Goal: Information Seeking & Learning: Find contact information

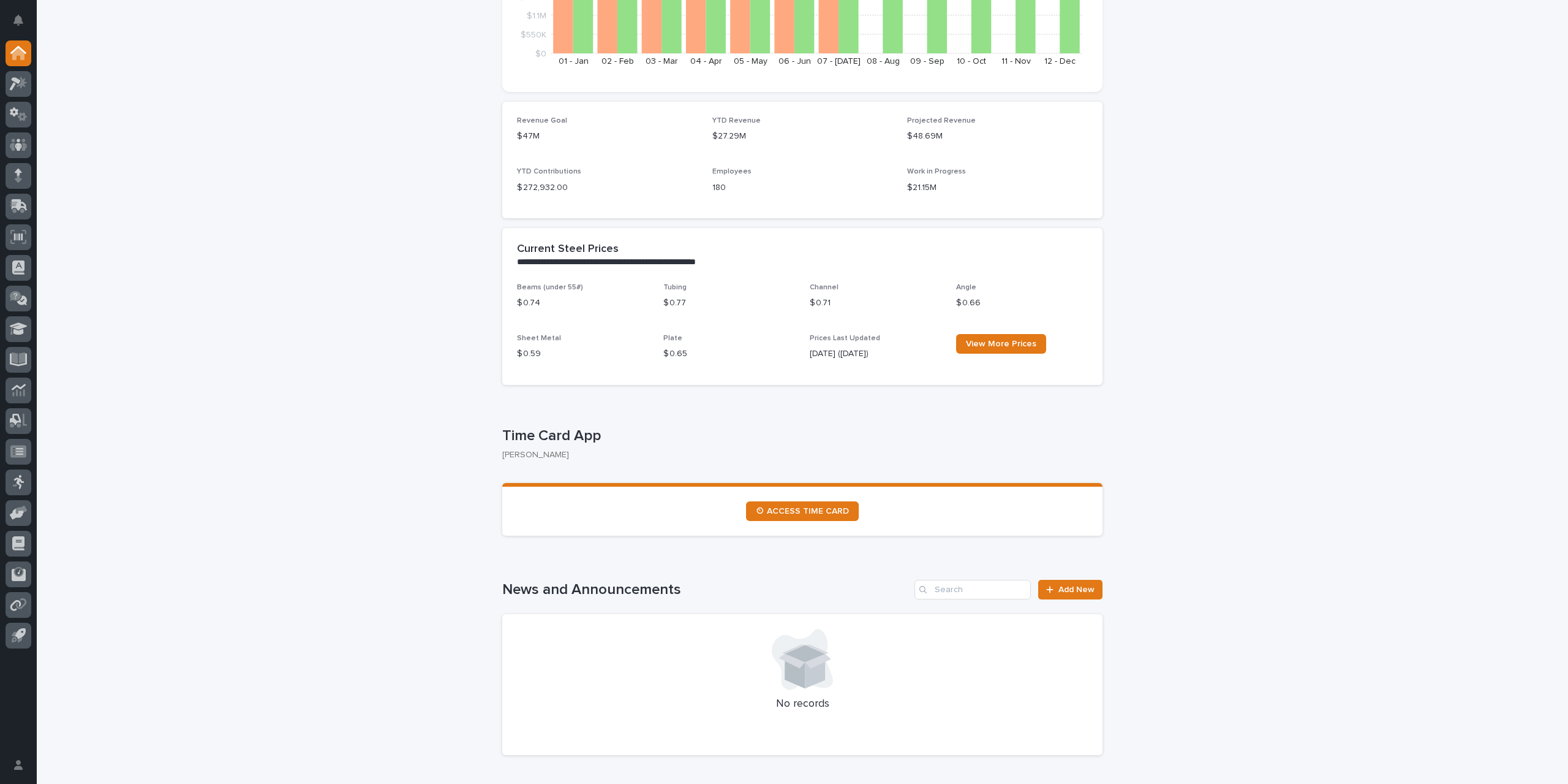
scroll to position [306, 0]
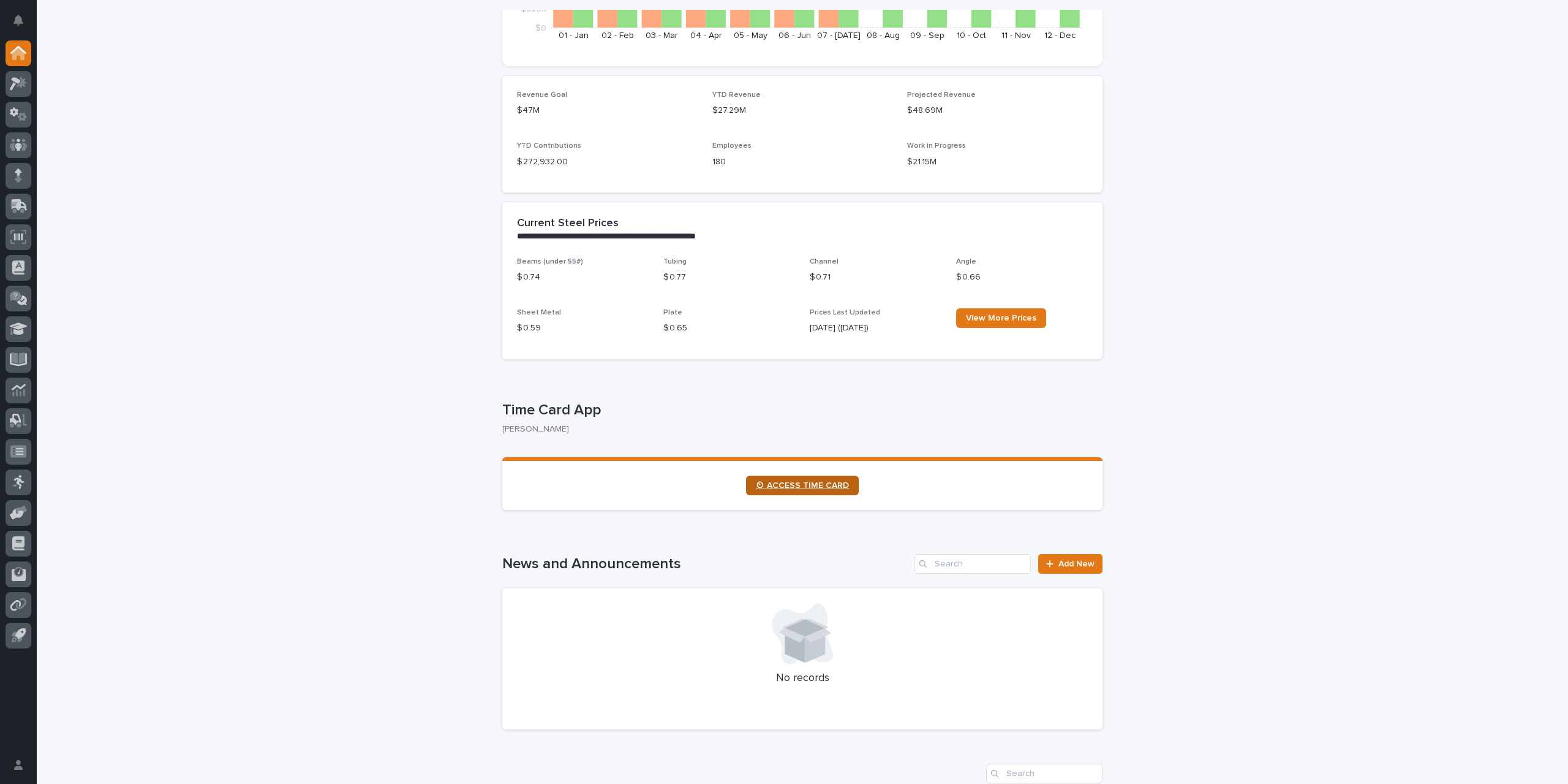
click at [792, 493] on link "⏲ ACCESS TIME CARD" at bounding box center [802, 485] width 113 height 20
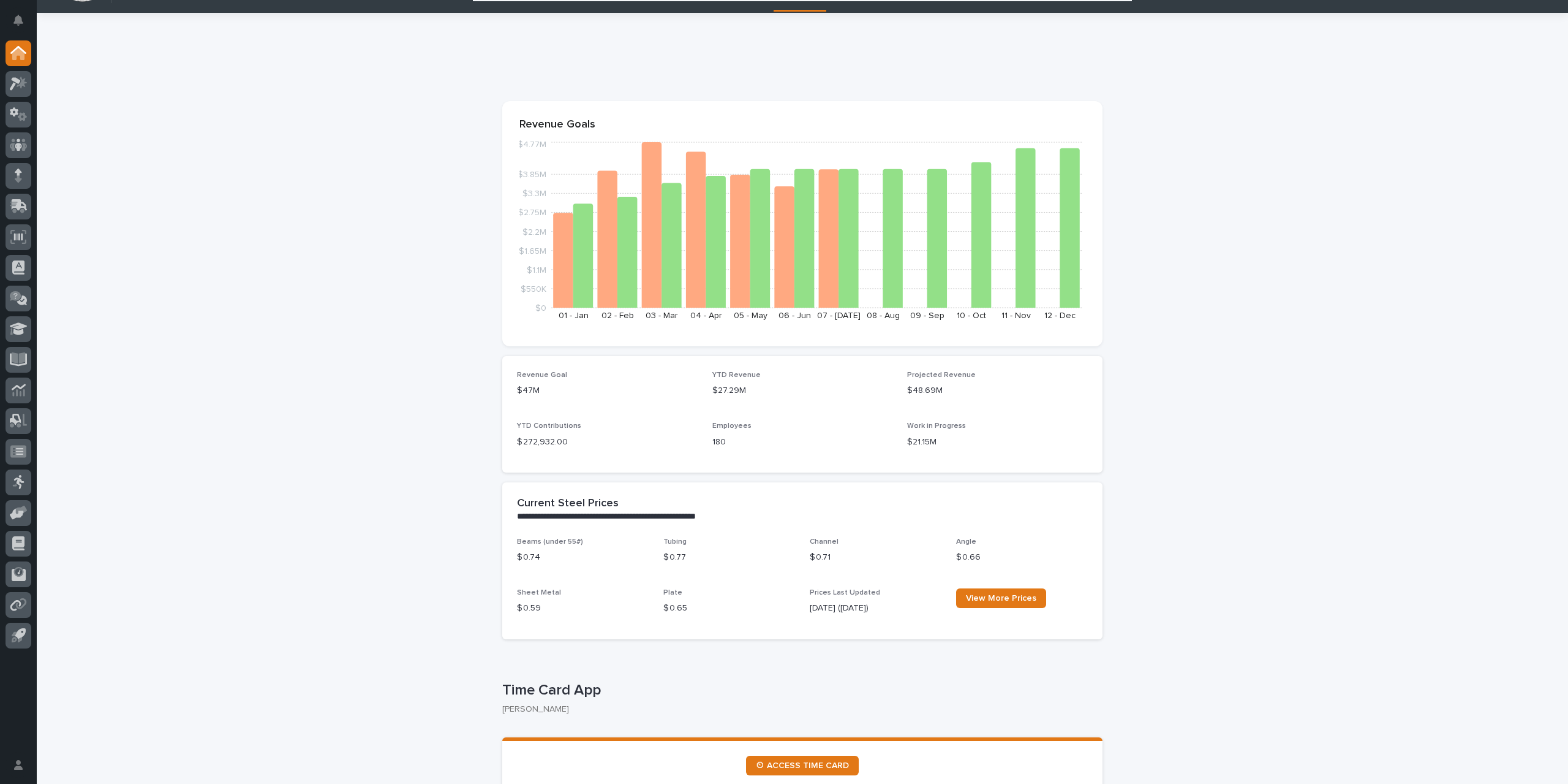
scroll to position [0, 0]
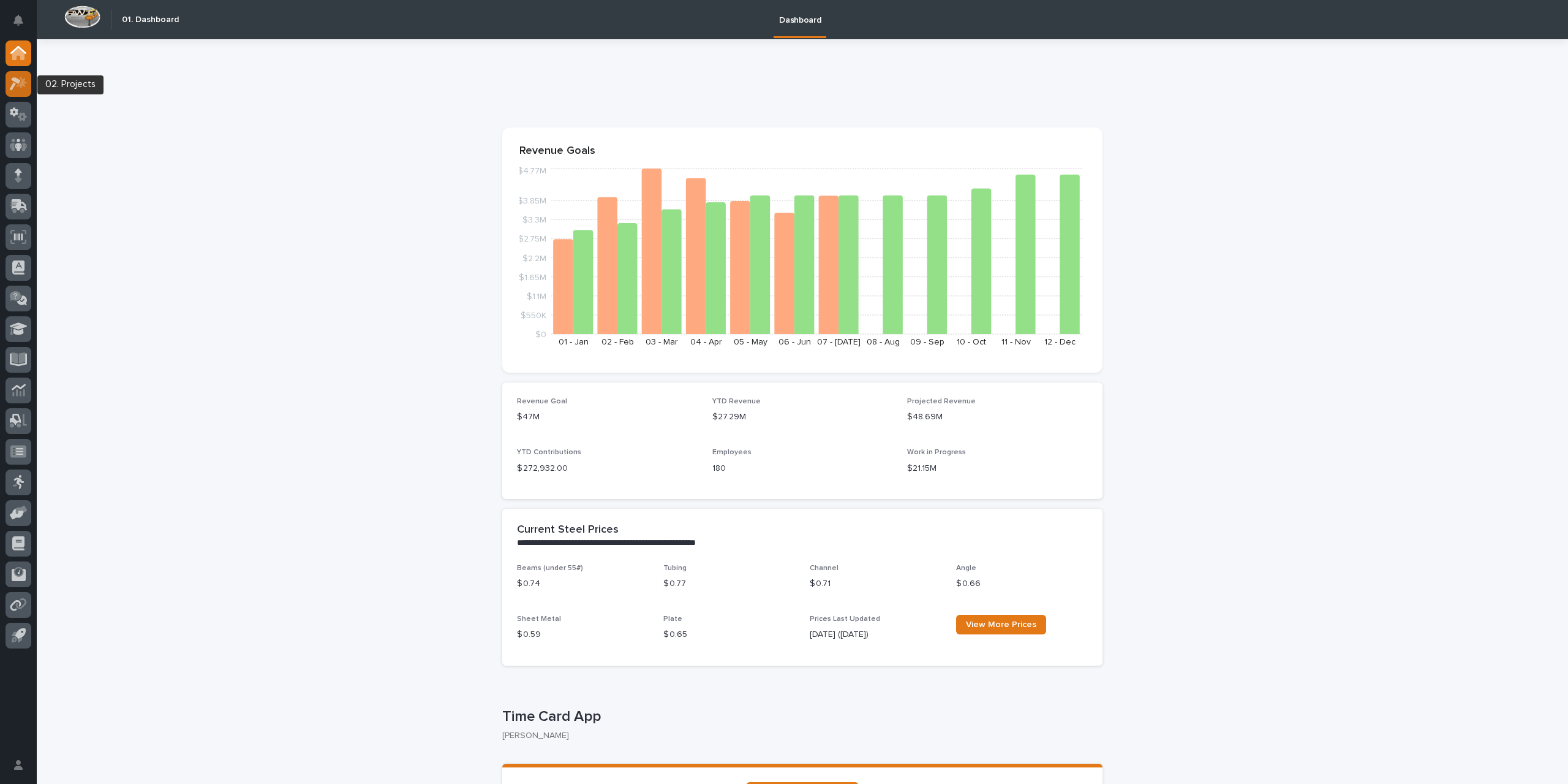
click at [14, 88] on icon at bounding box center [19, 83] width 18 height 14
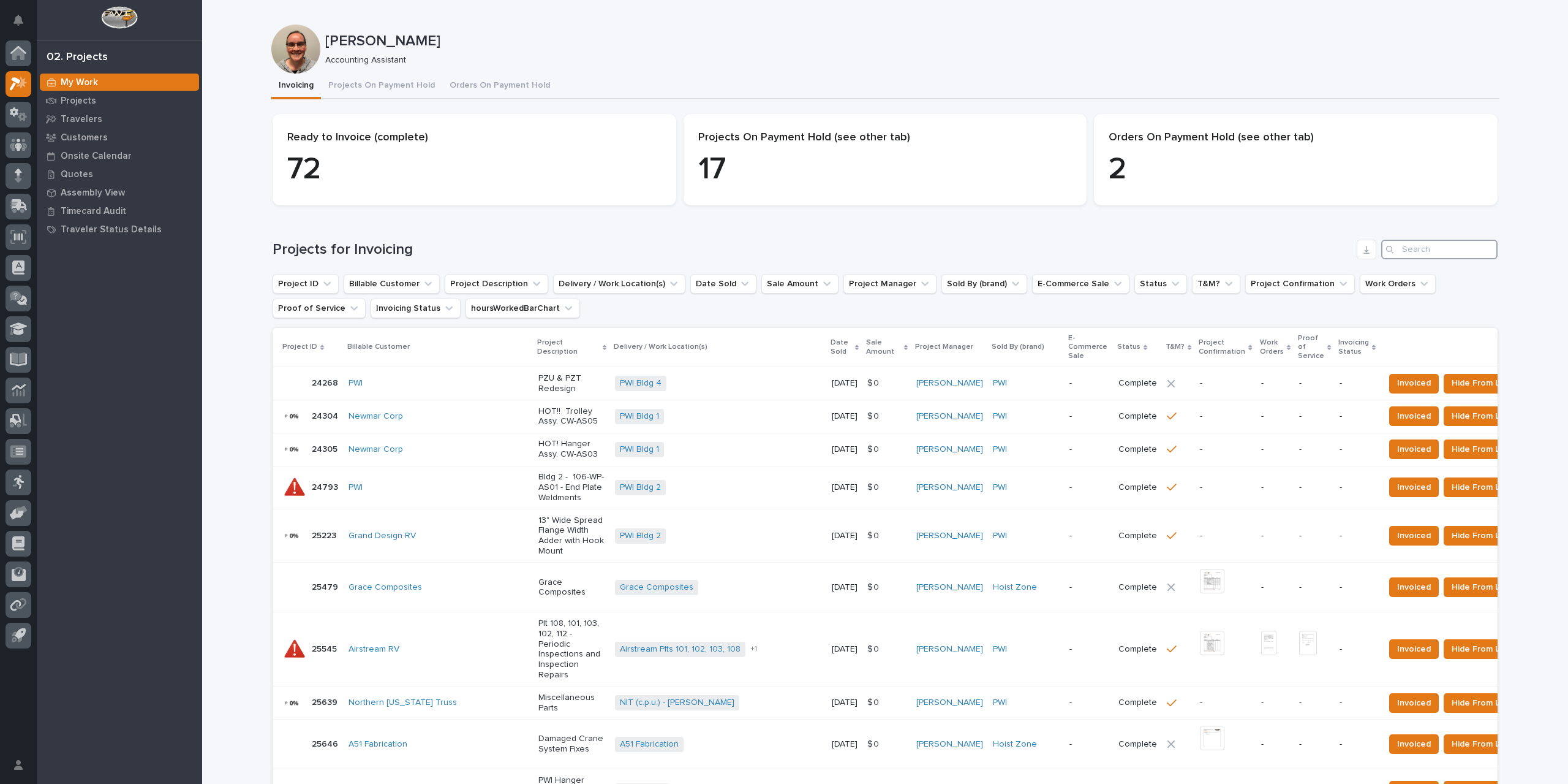
click at [1417, 251] on input "Search" at bounding box center [1440, 249] width 117 height 20
click at [17, 212] on icon at bounding box center [19, 206] width 18 height 14
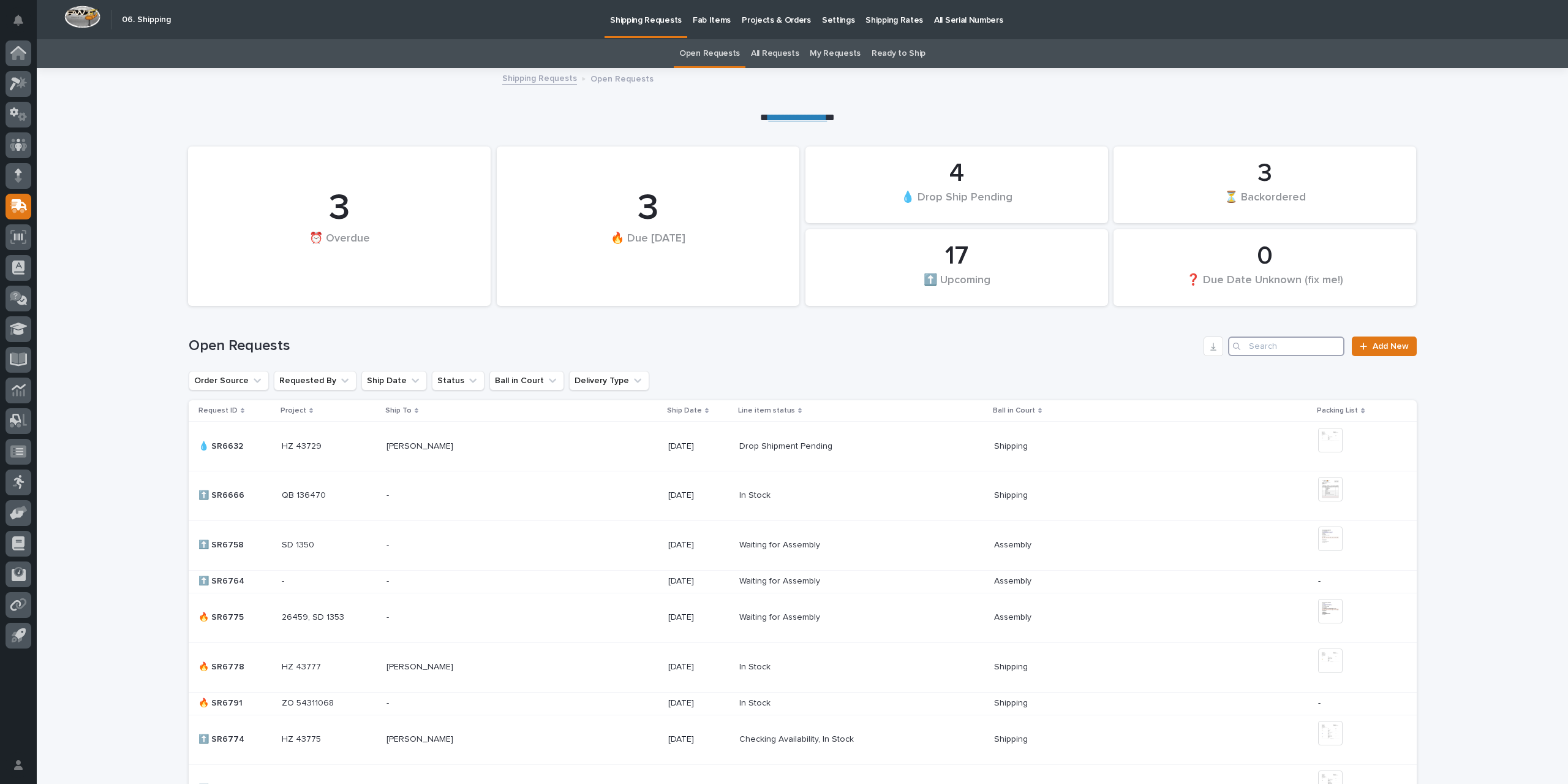
click at [1282, 347] on input "Search" at bounding box center [1286, 346] width 117 height 20
click at [15, 58] on icon at bounding box center [19, 54] width 12 height 12
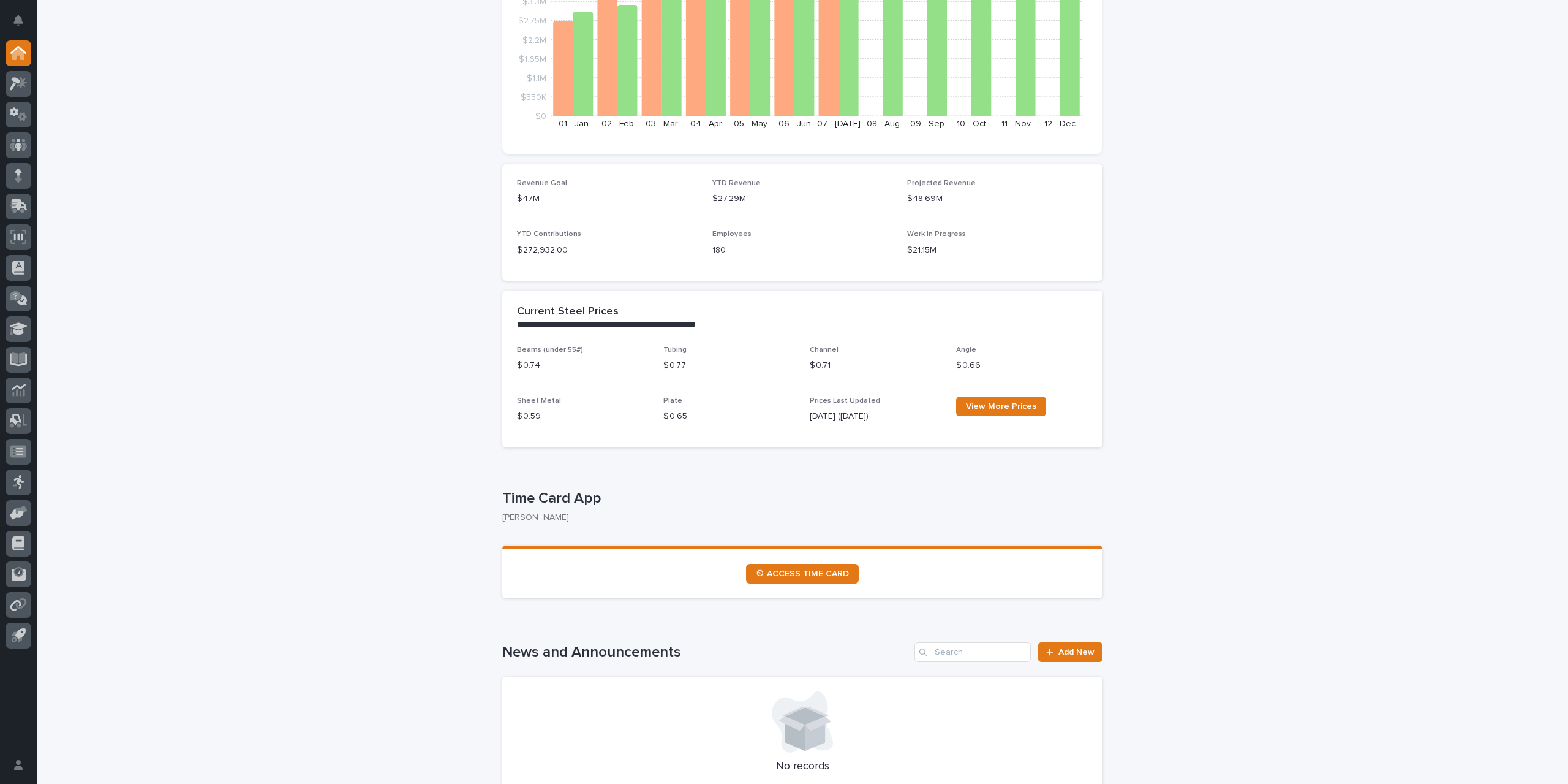
scroll to position [245, 0]
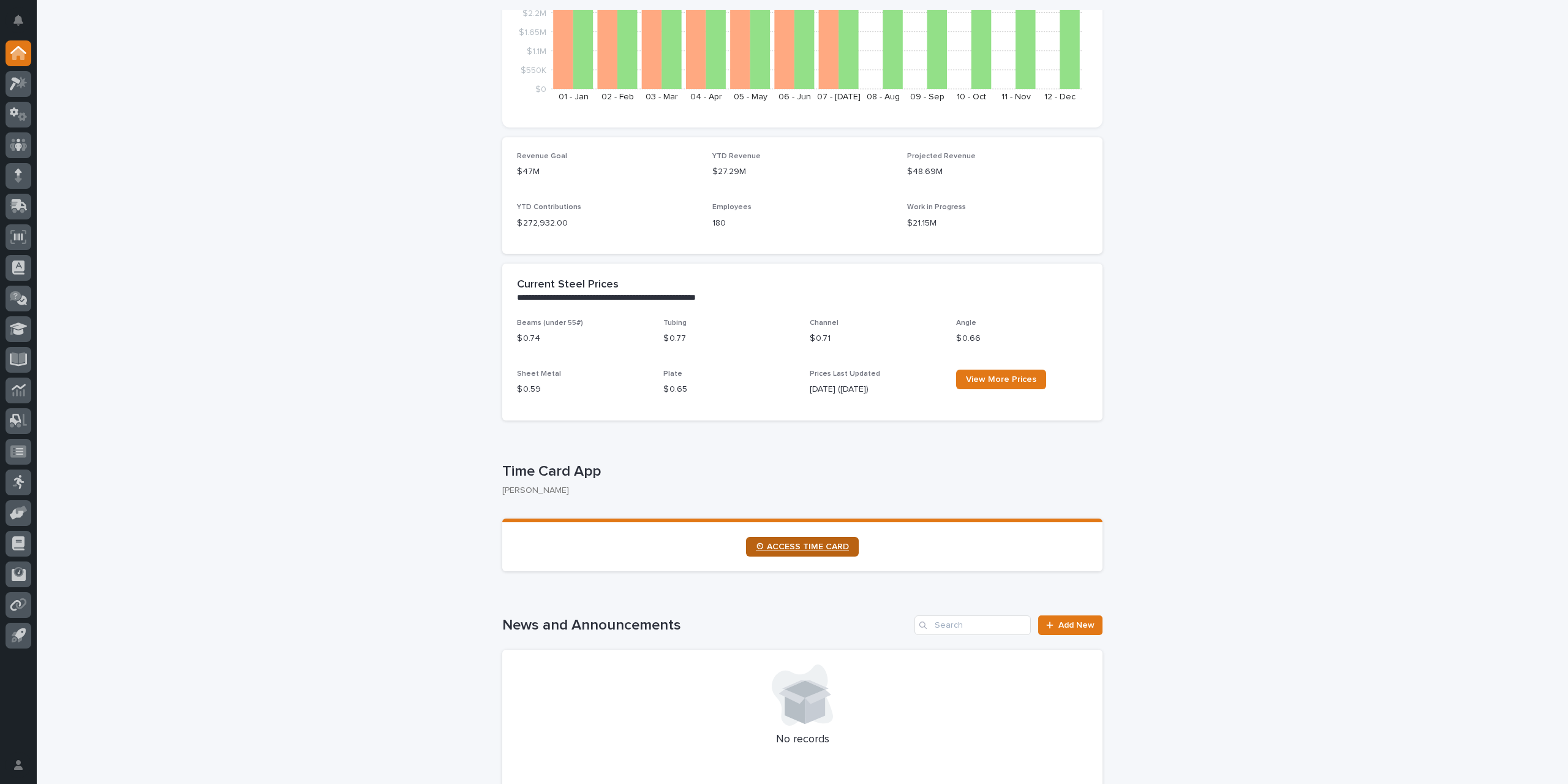
click at [802, 548] on span "⏲ ACCESS TIME CARD" at bounding box center [802, 547] width 93 height 9
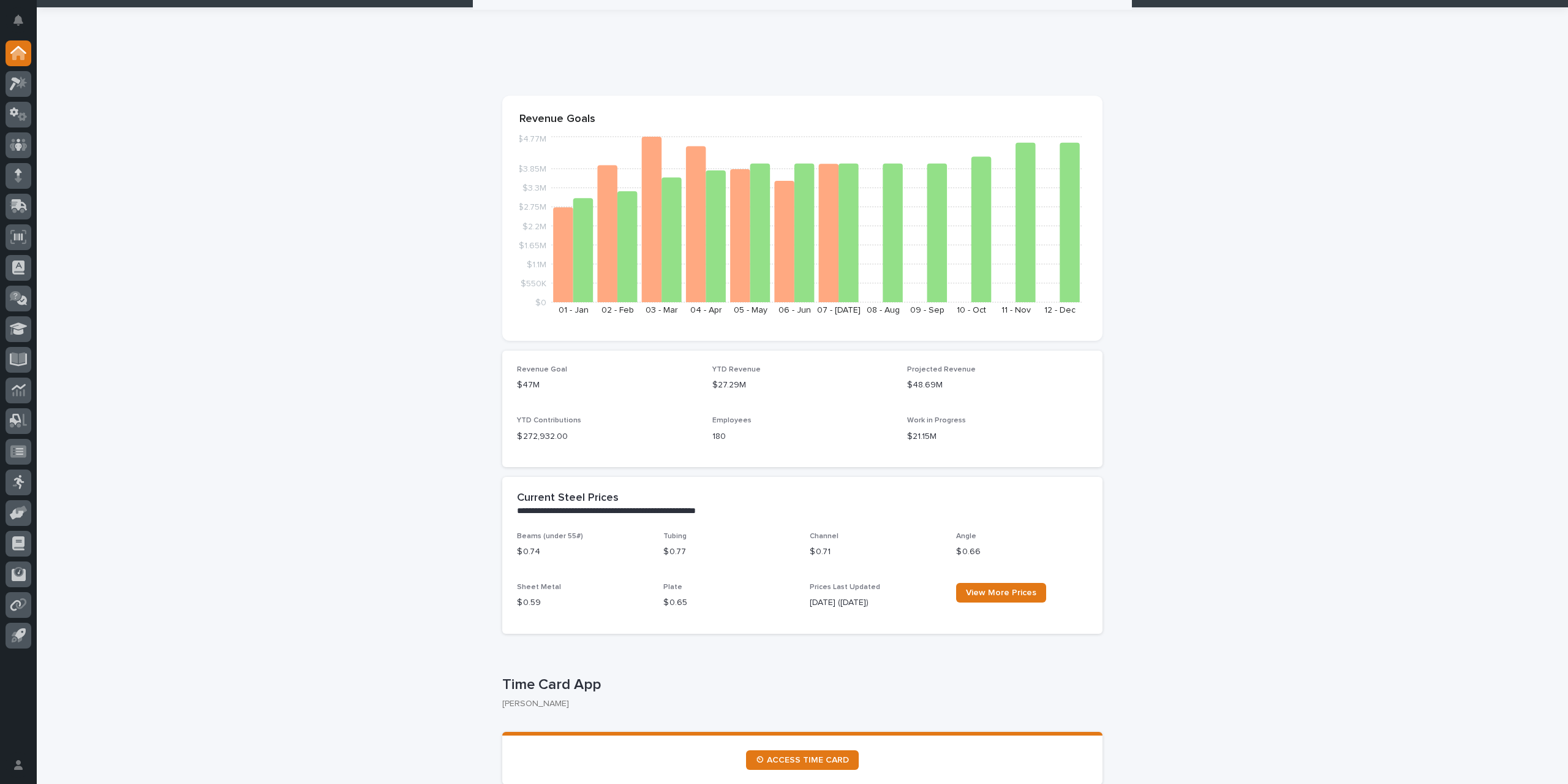
scroll to position [0, 0]
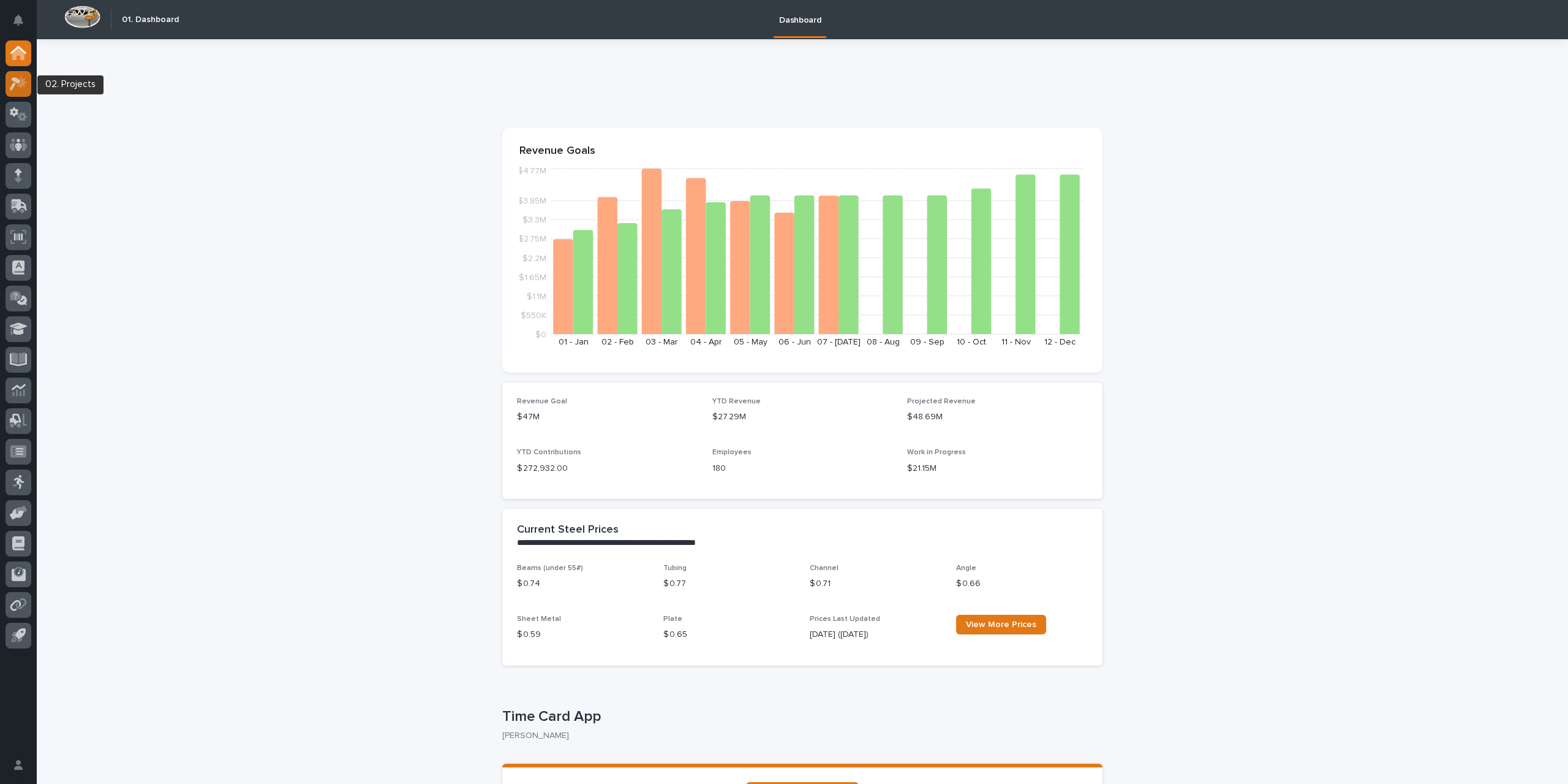
click at [19, 79] on icon at bounding box center [15, 84] width 11 height 14
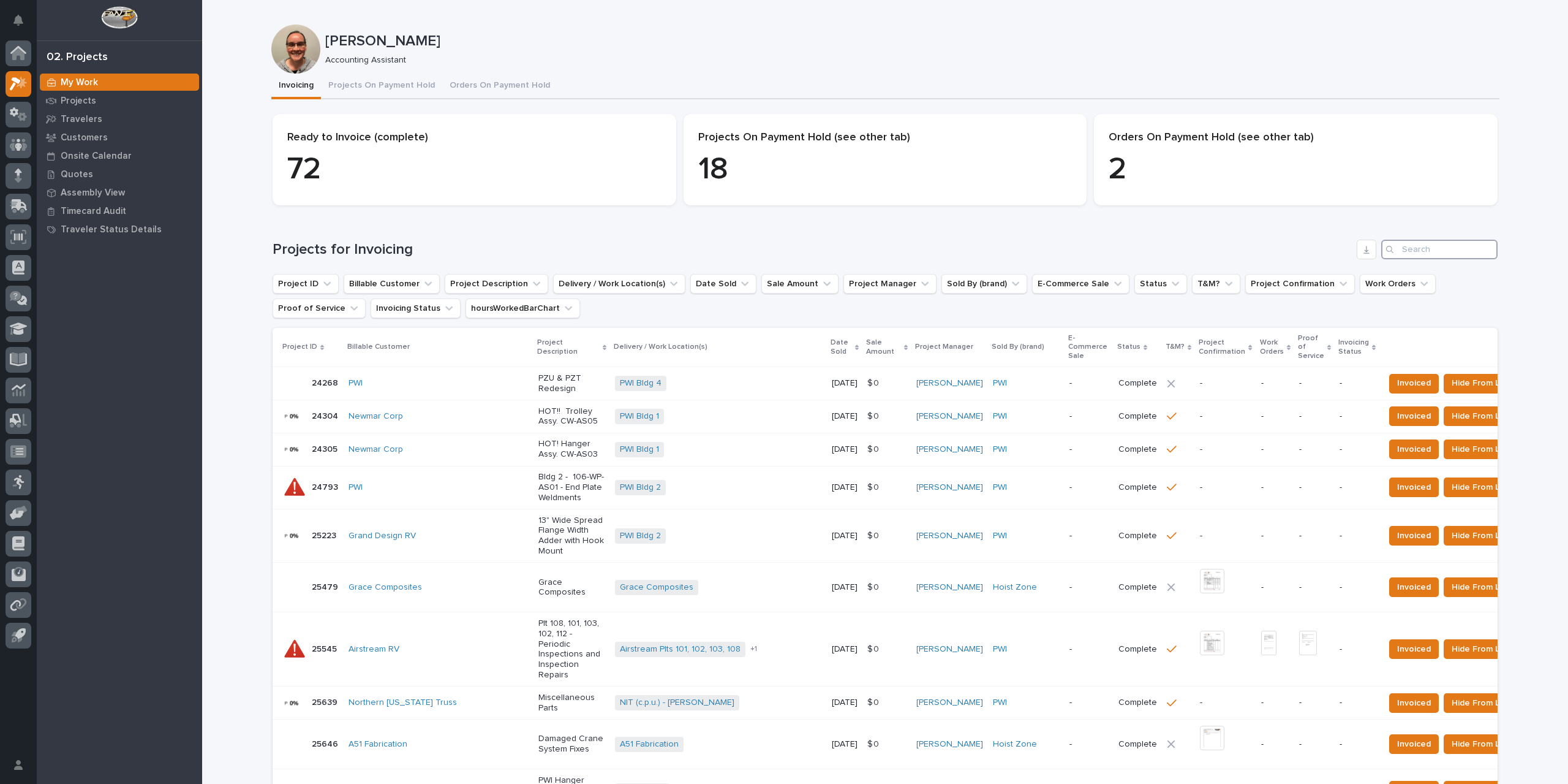
click at [1415, 251] on input "Search" at bounding box center [1440, 249] width 117 height 20
type input "26780"
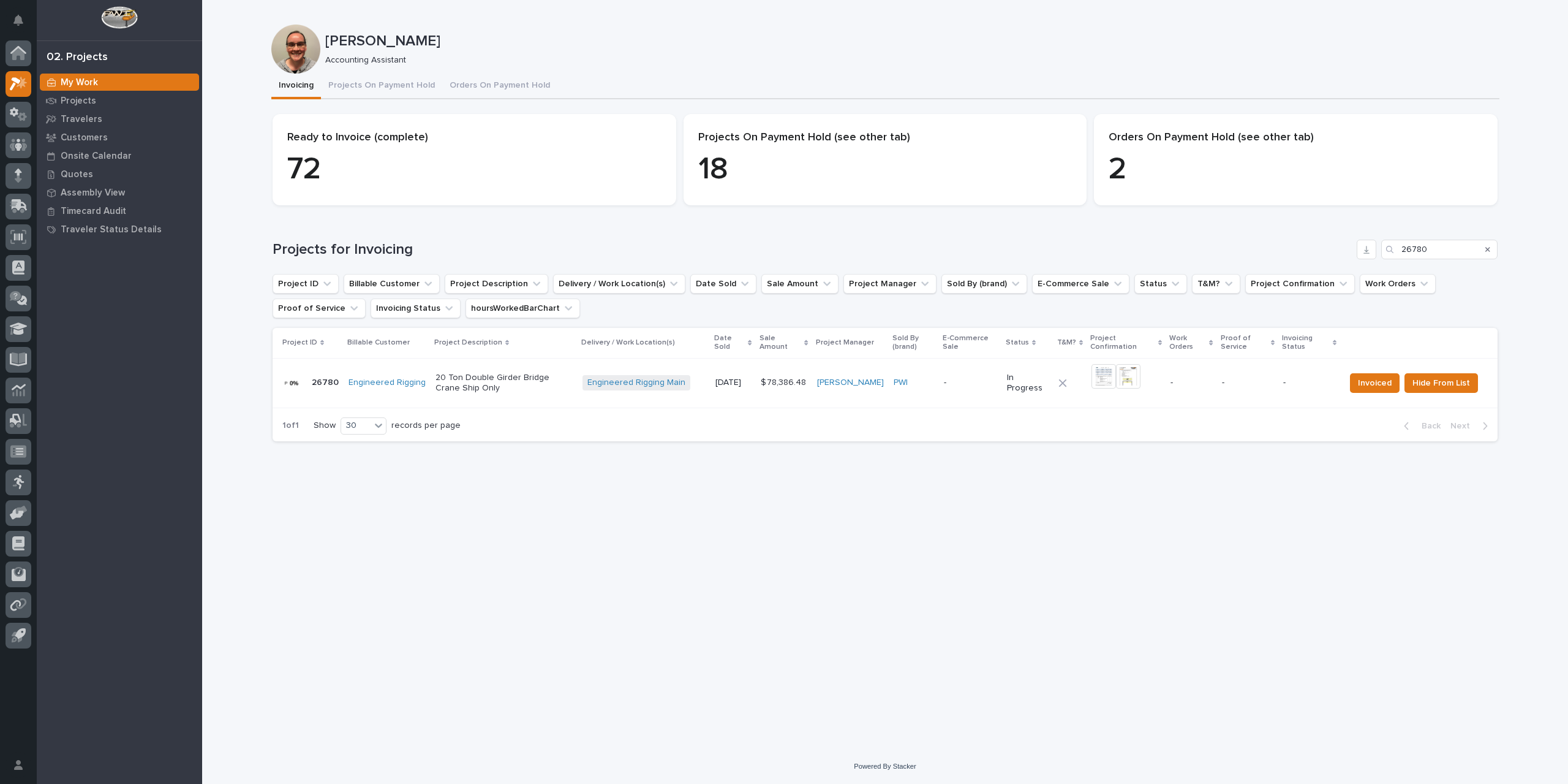
click at [976, 383] on p "-" at bounding box center [971, 383] width 53 height 10
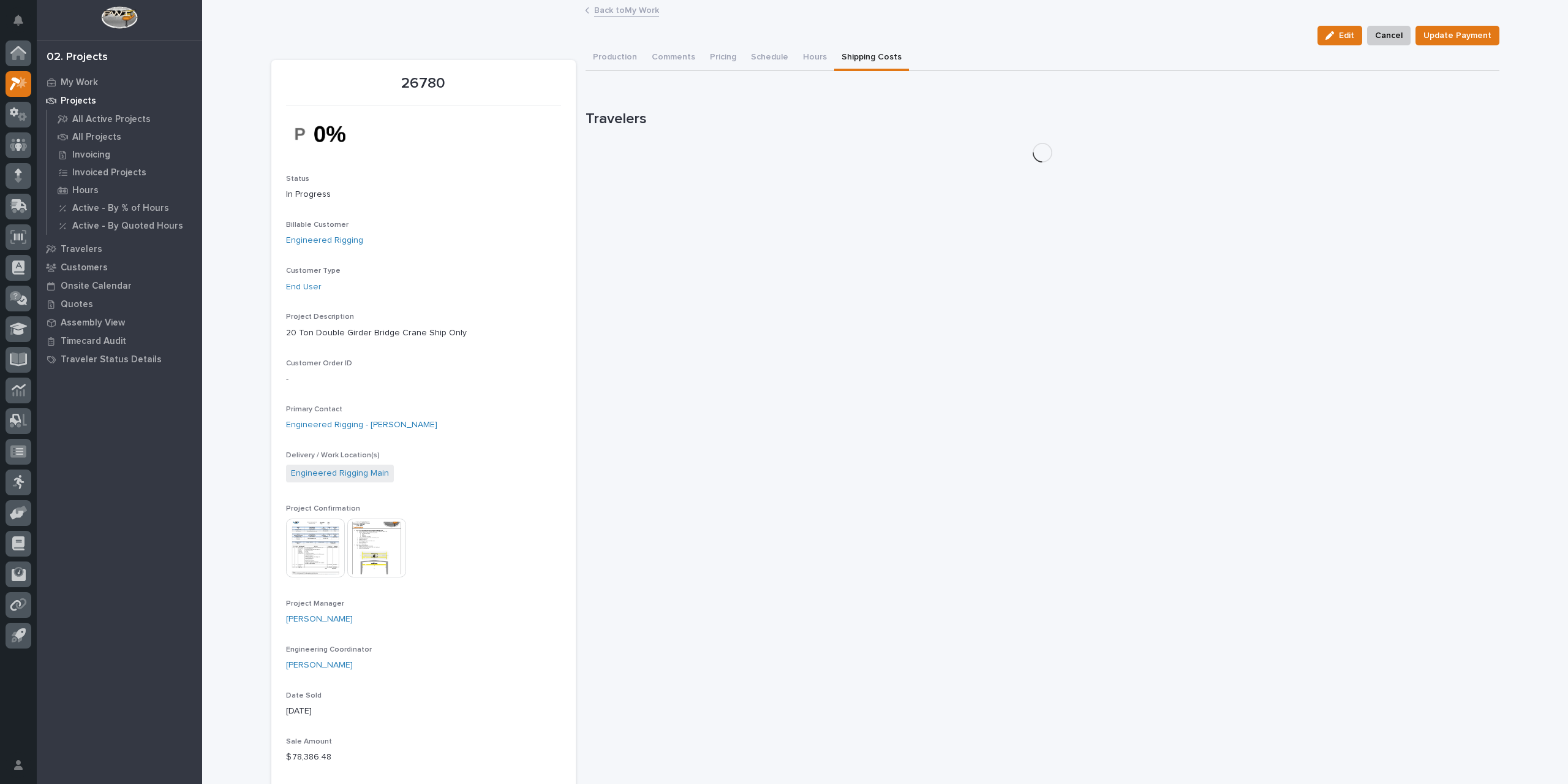
click at [850, 47] on button "Shipping Costs" at bounding box center [871, 58] width 75 height 26
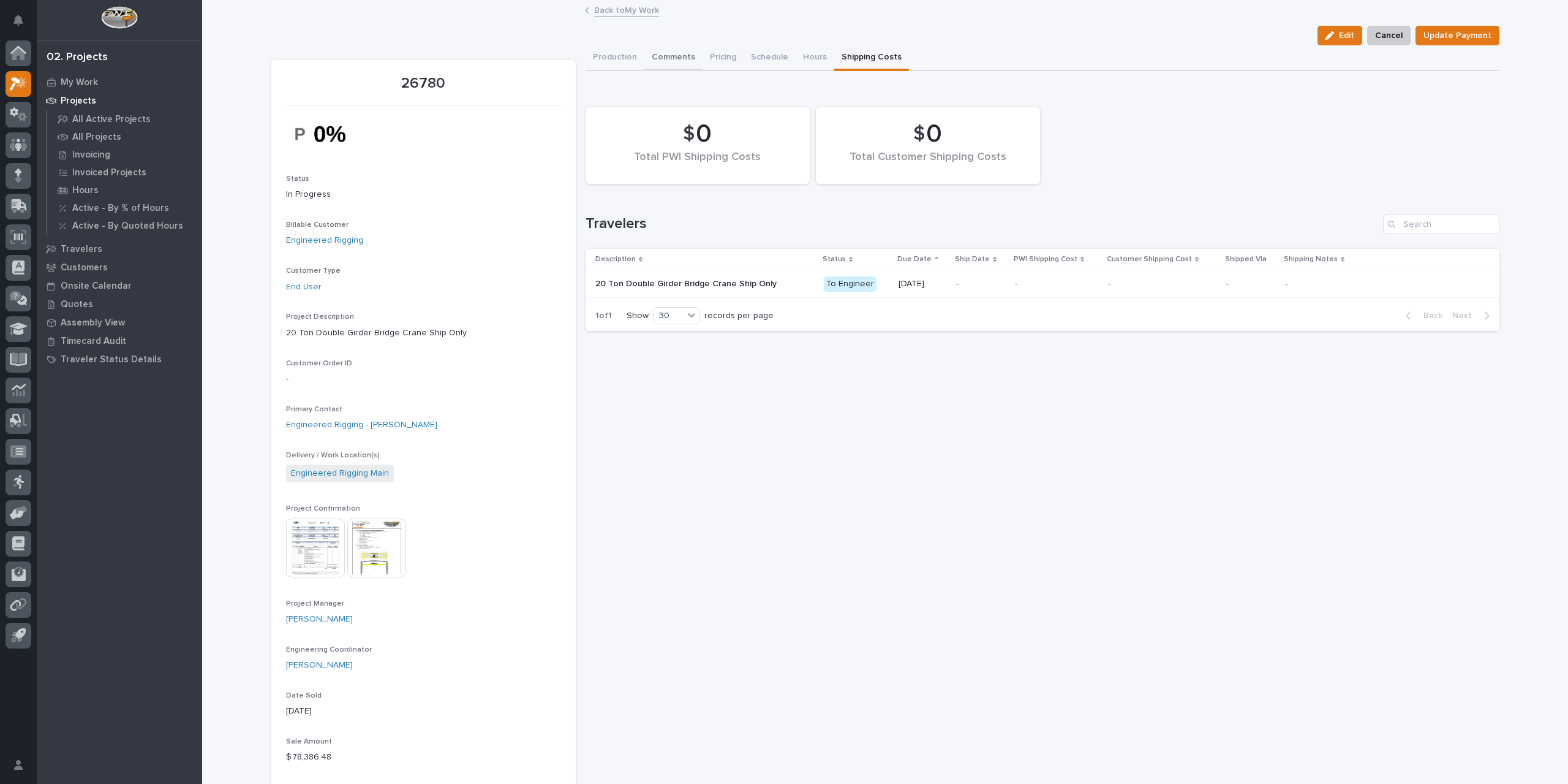
click at [665, 56] on button "Comments" at bounding box center [673, 58] width 58 height 26
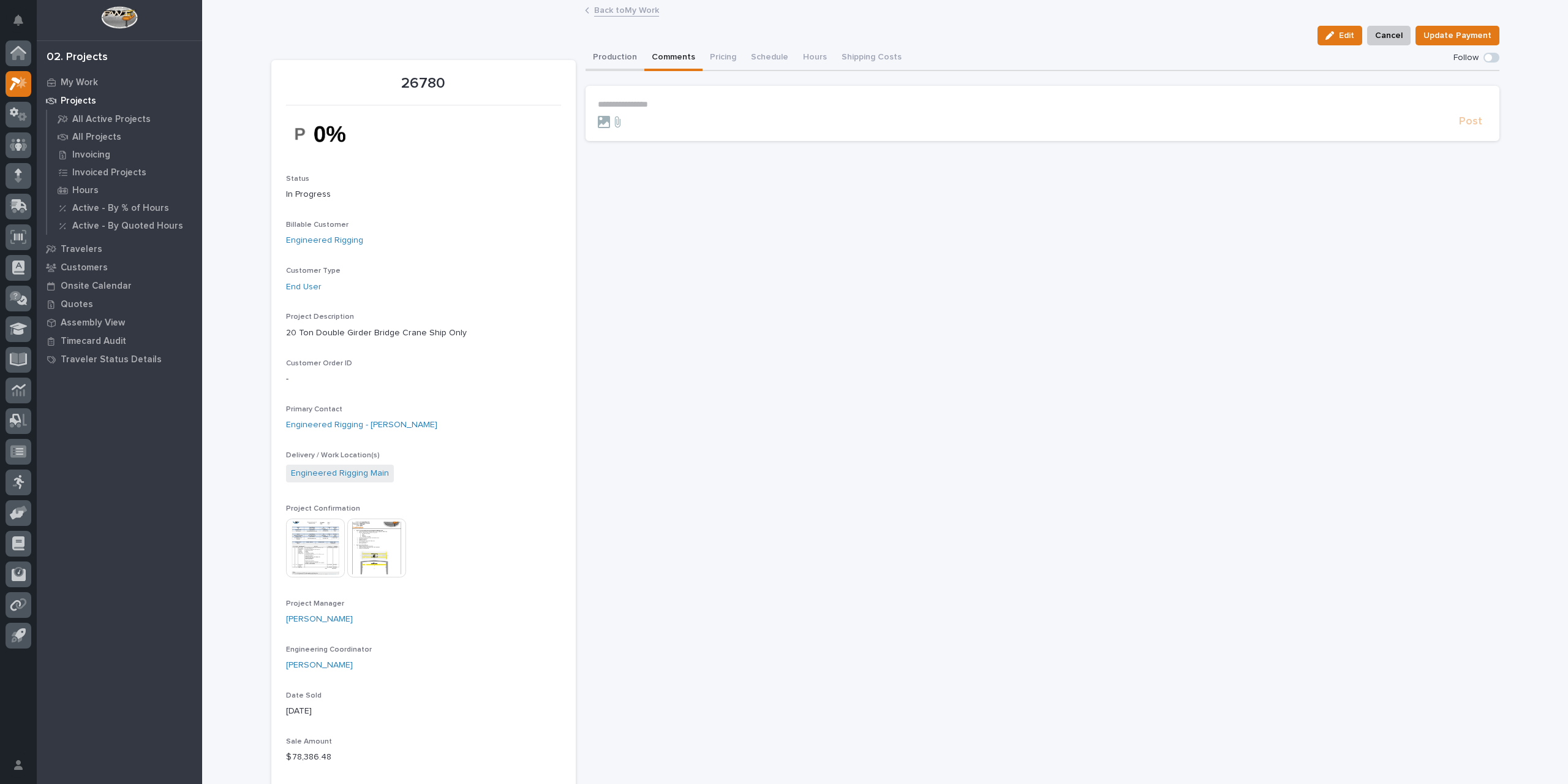
click at [613, 54] on button "Production" at bounding box center [615, 58] width 59 height 26
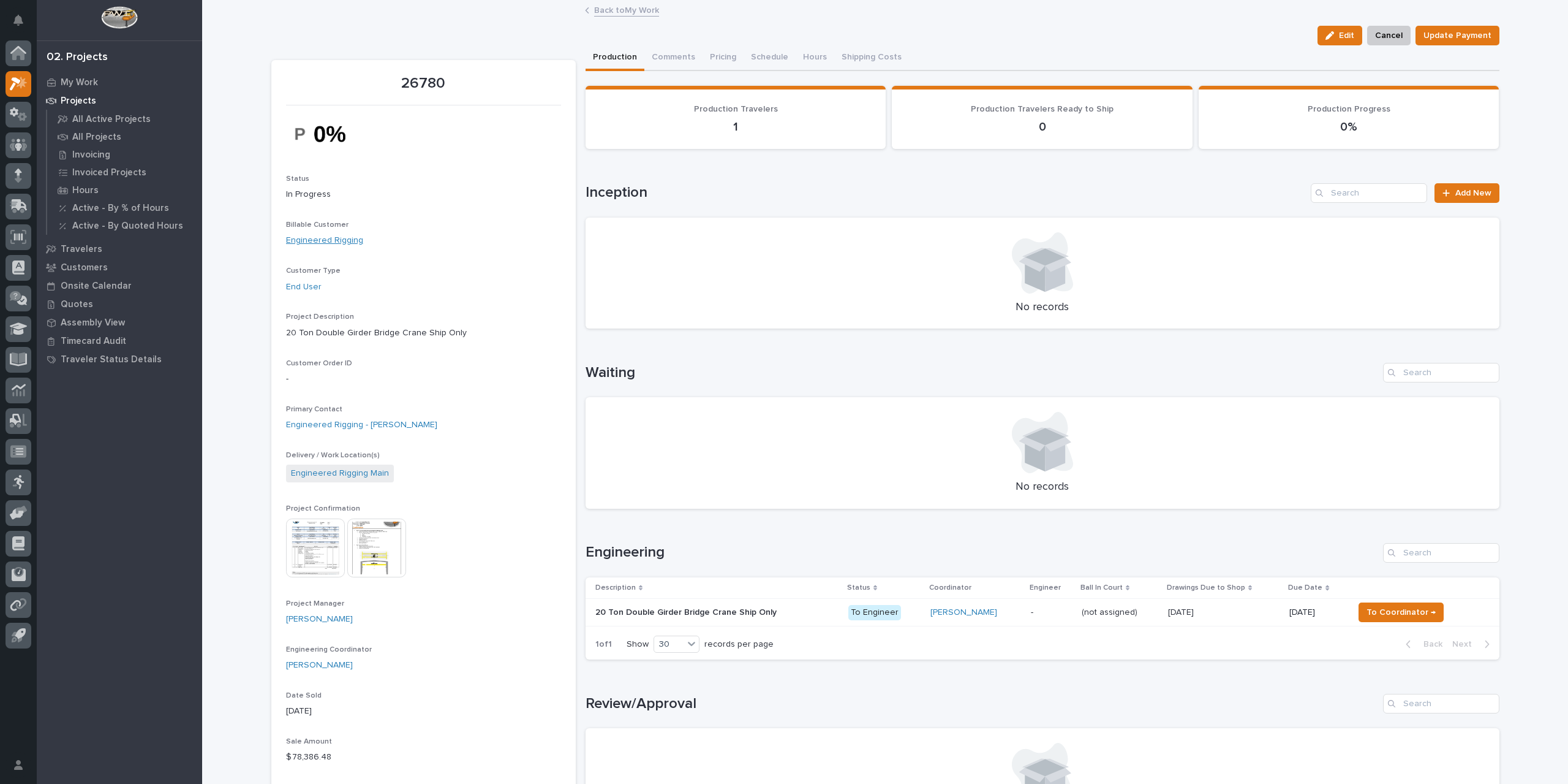
click at [317, 242] on link "Engineered Rigging" at bounding box center [325, 240] width 77 height 13
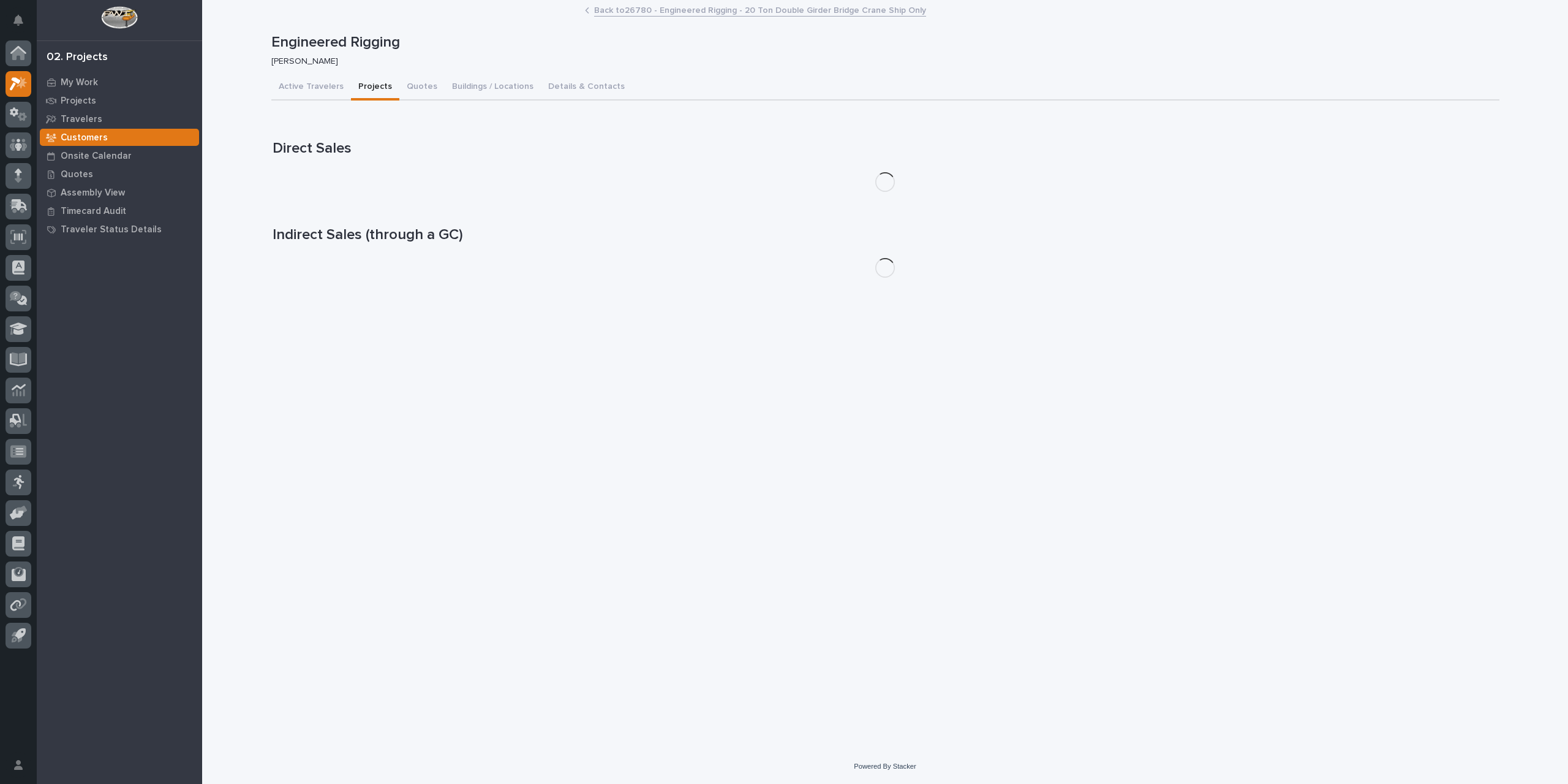
click at [365, 91] on button "Projects" at bounding box center [375, 88] width 48 height 26
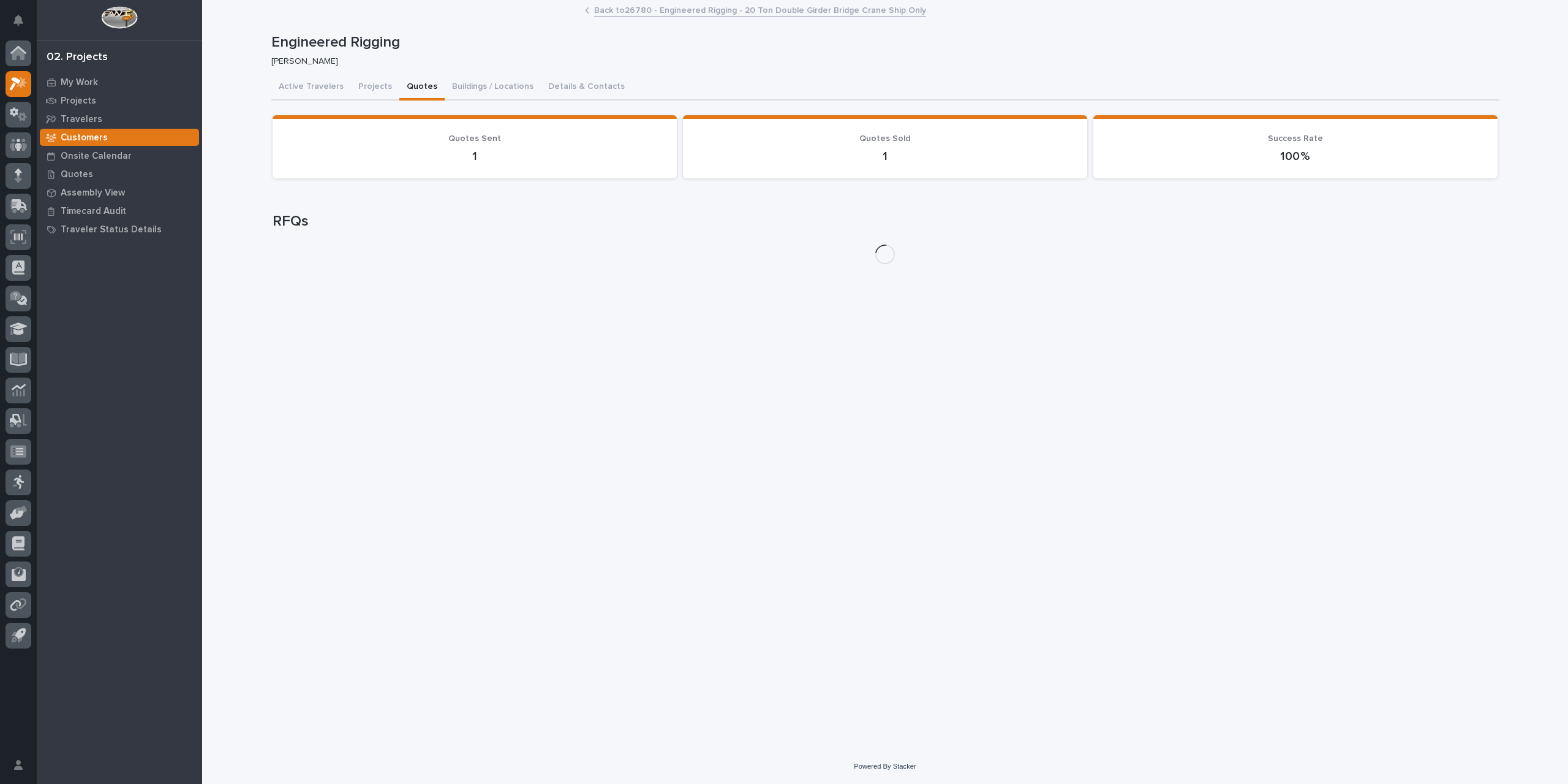
click at [415, 88] on button "Quotes" at bounding box center [421, 88] width 45 height 26
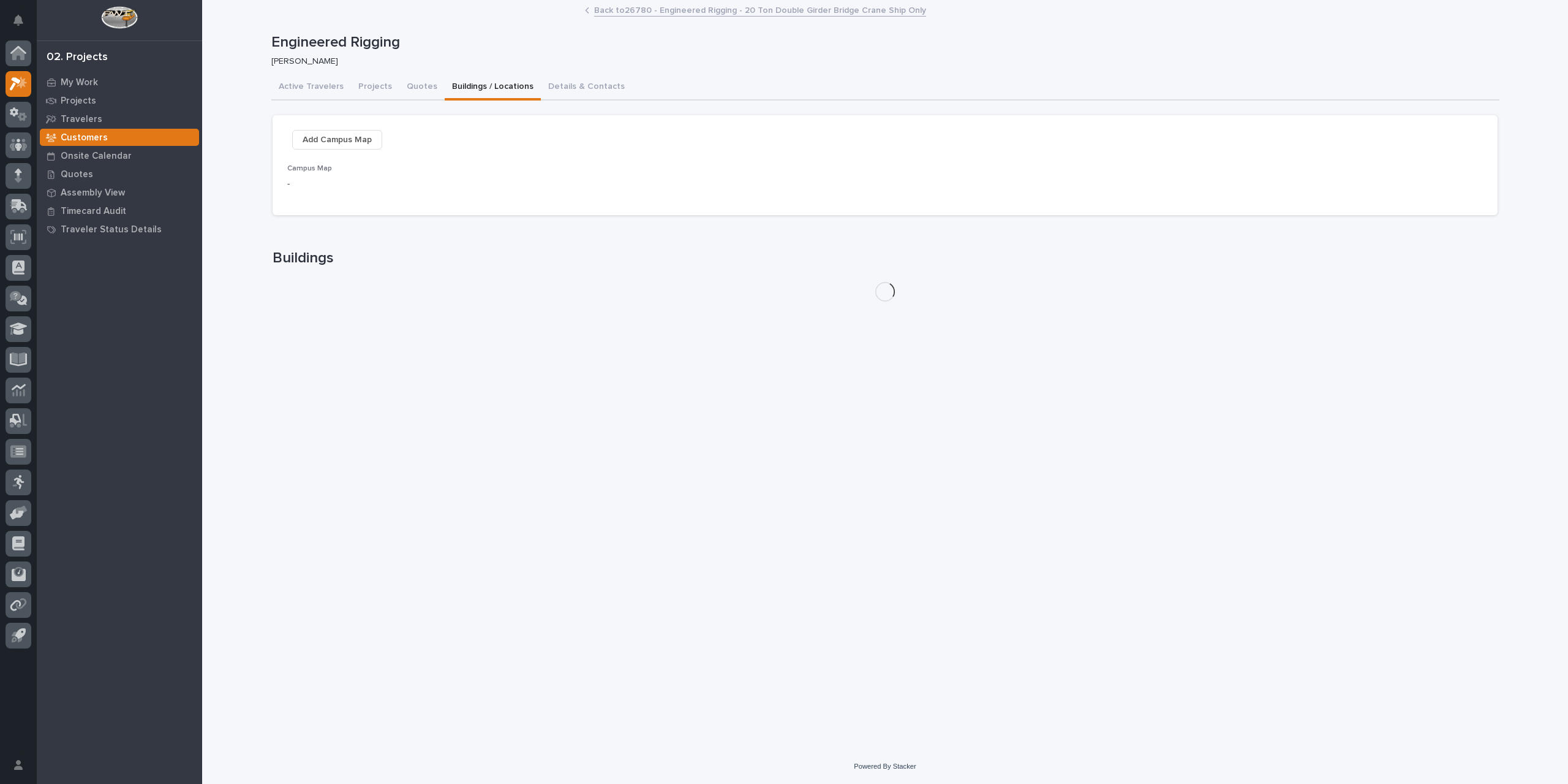
click at [465, 85] on button "Buildings / Locations" at bounding box center [493, 88] width 96 height 26
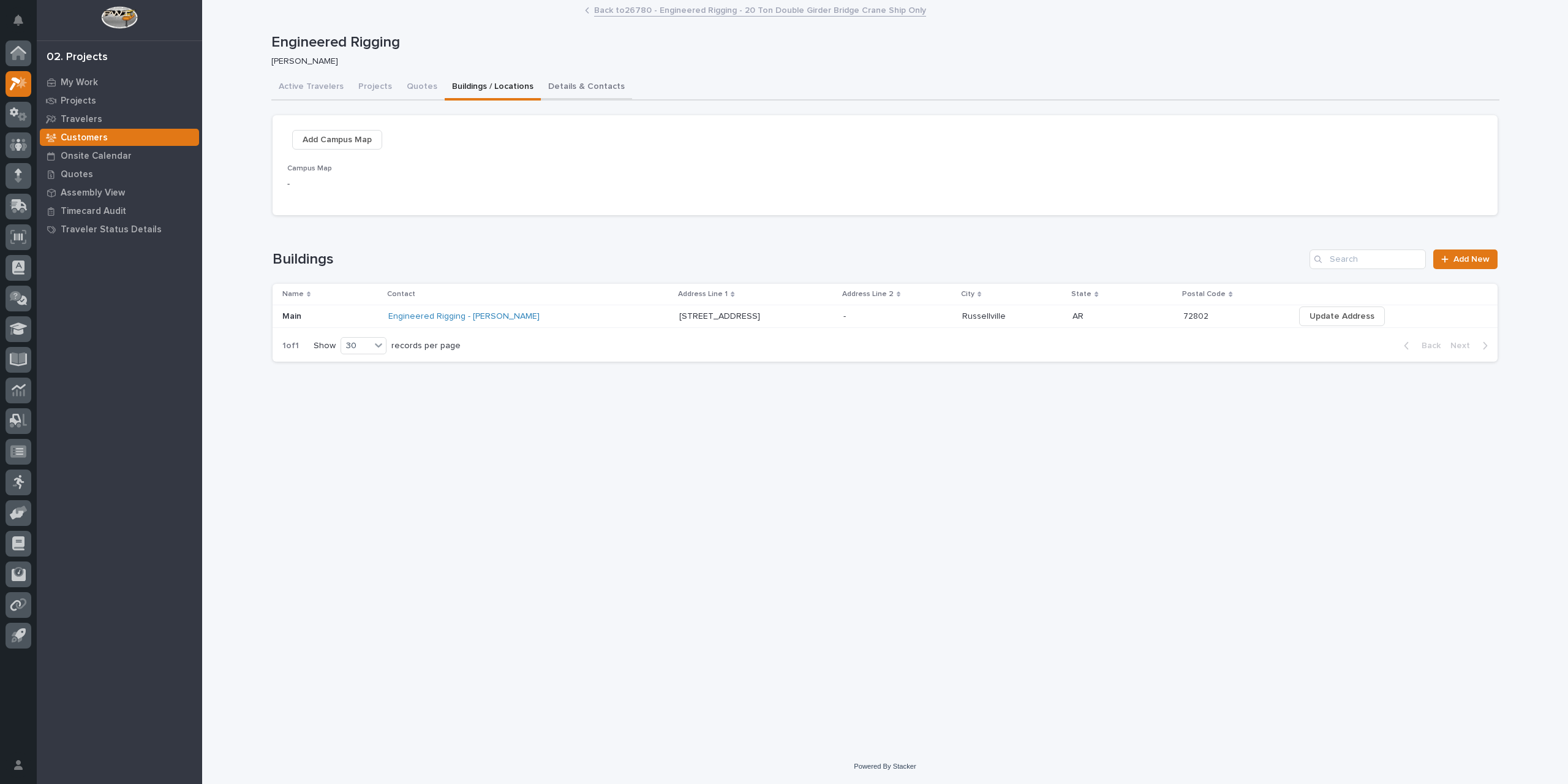
click at [550, 83] on button "Details & Contacts" at bounding box center [587, 88] width 91 height 26
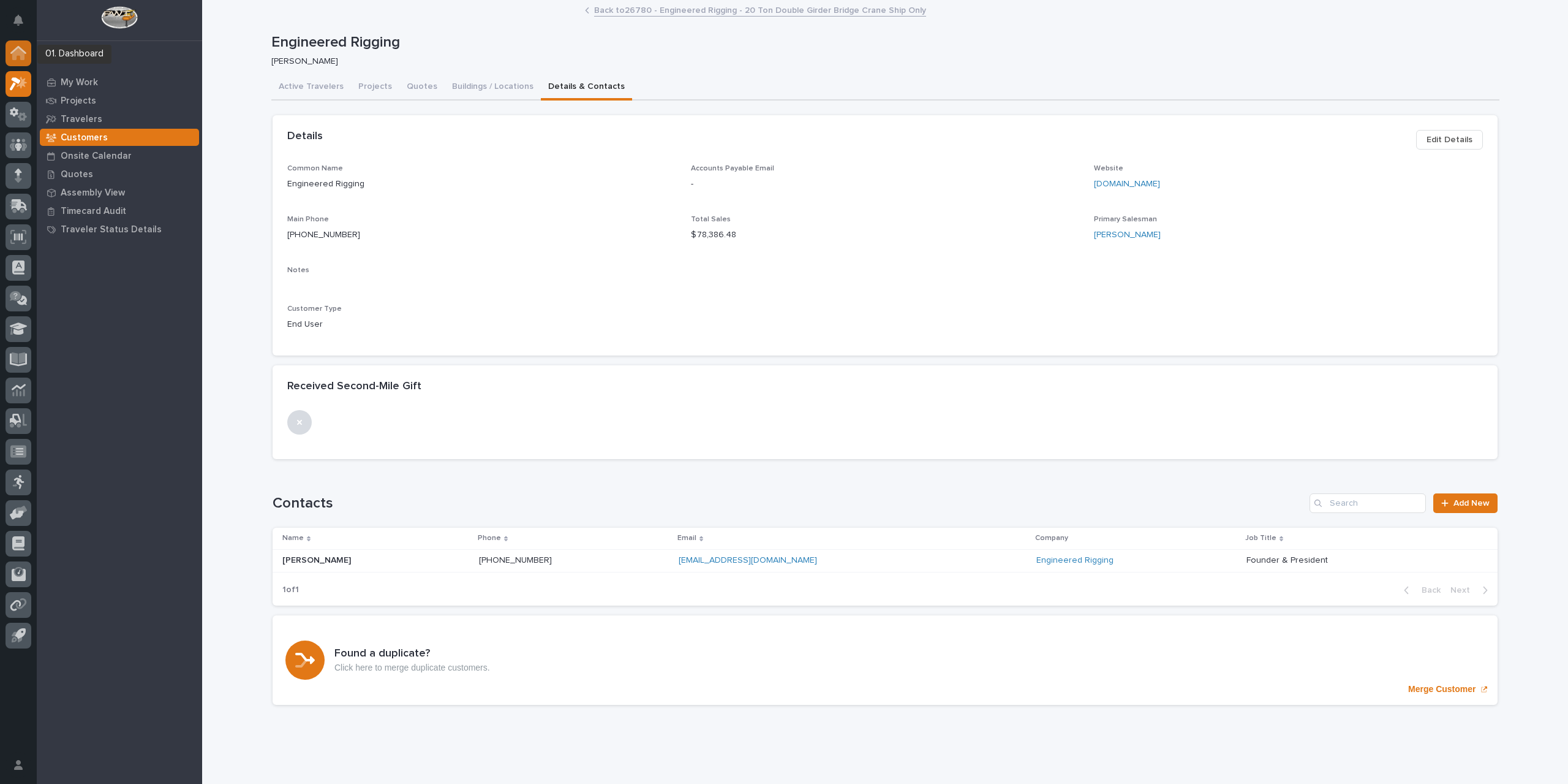
click at [17, 54] on icon at bounding box center [19, 54] width 12 height 12
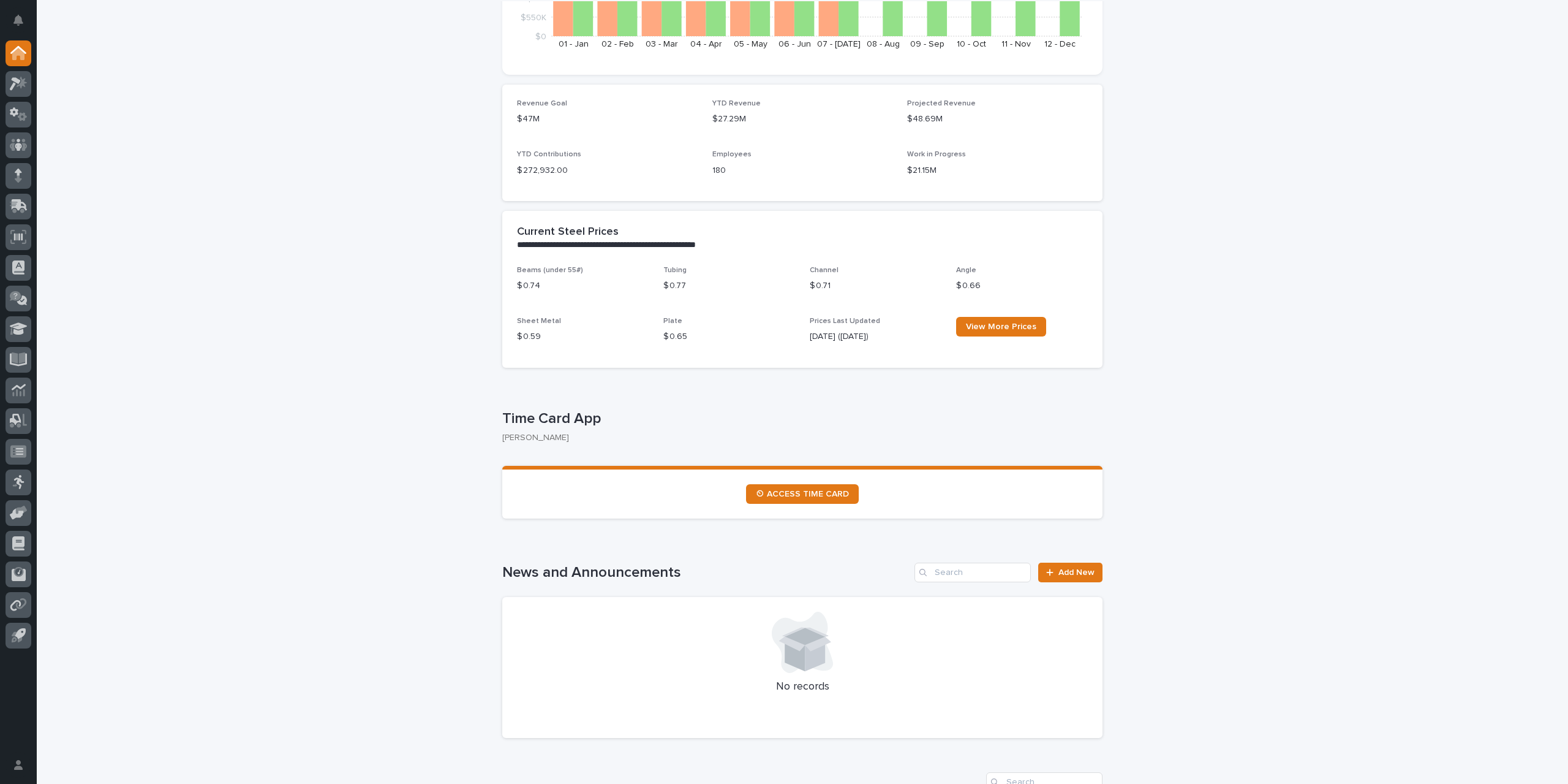
scroll to position [306, 0]
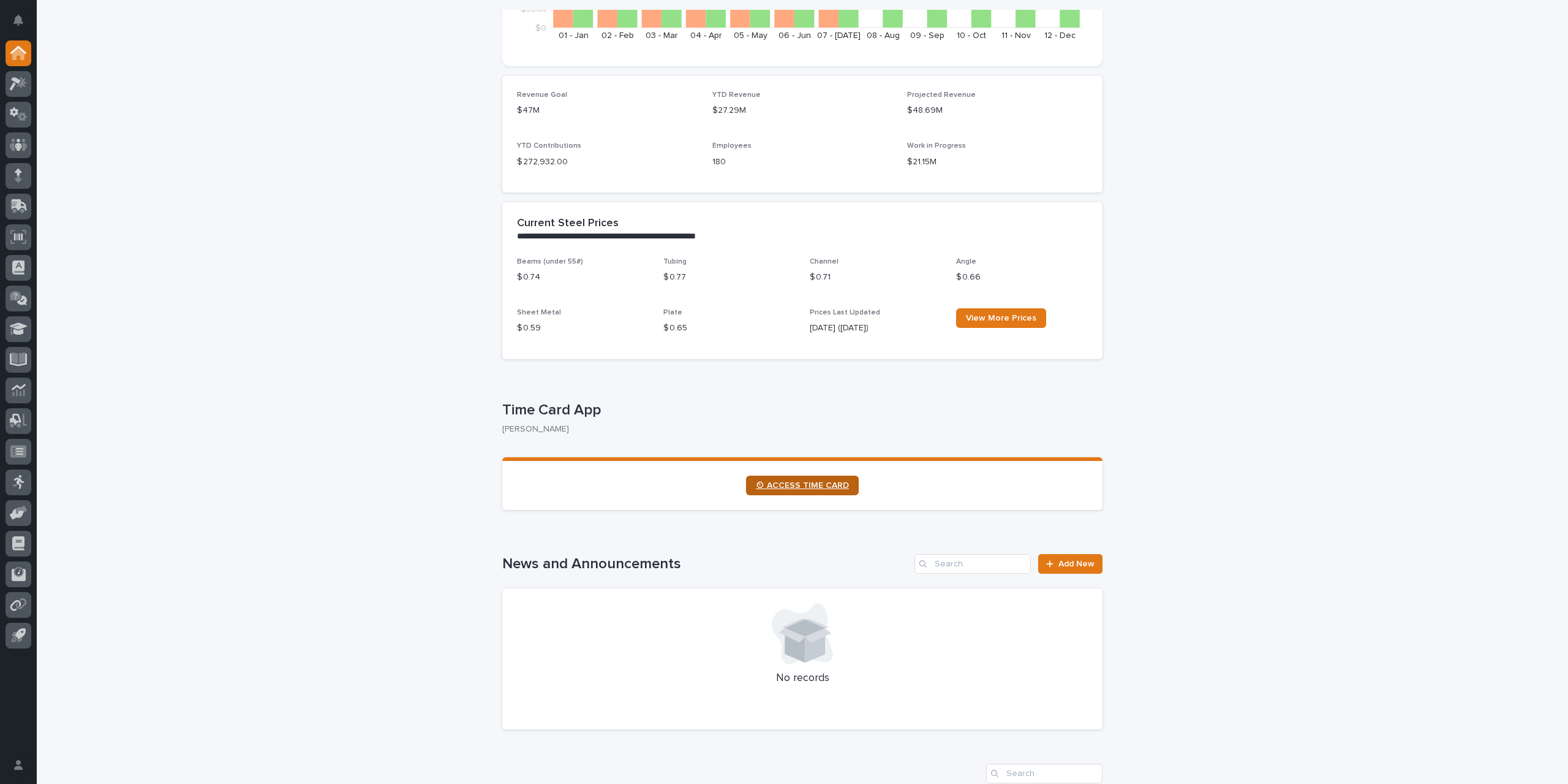
click at [797, 485] on span "⏲ ACCESS TIME CARD" at bounding box center [802, 485] width 93 height 9
click at [802, 488] on span "⏲ ACCESS TIME CARD" at bounding box center [802, 485] width 93 height 9
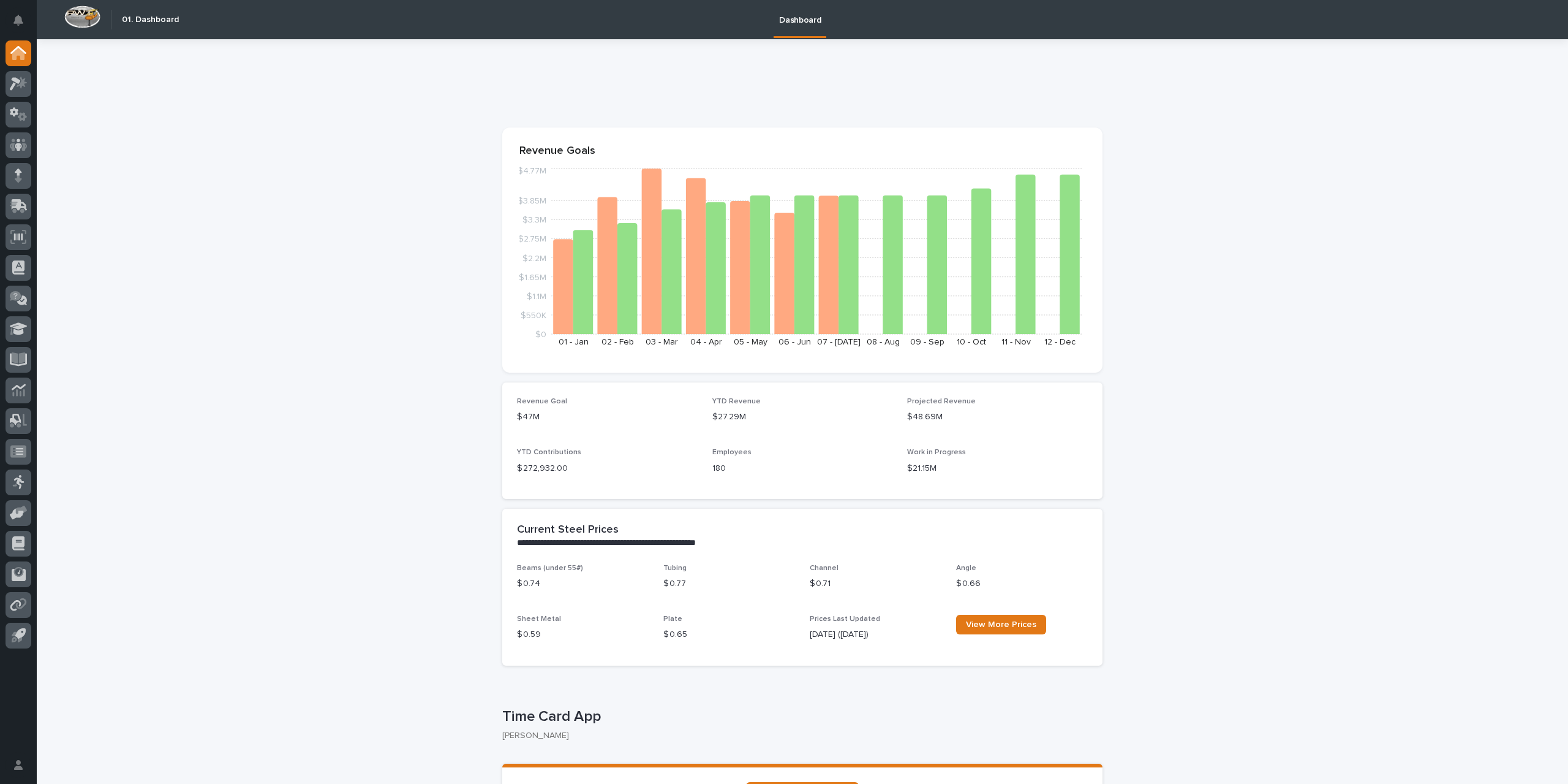
scroll to position [123, 0]
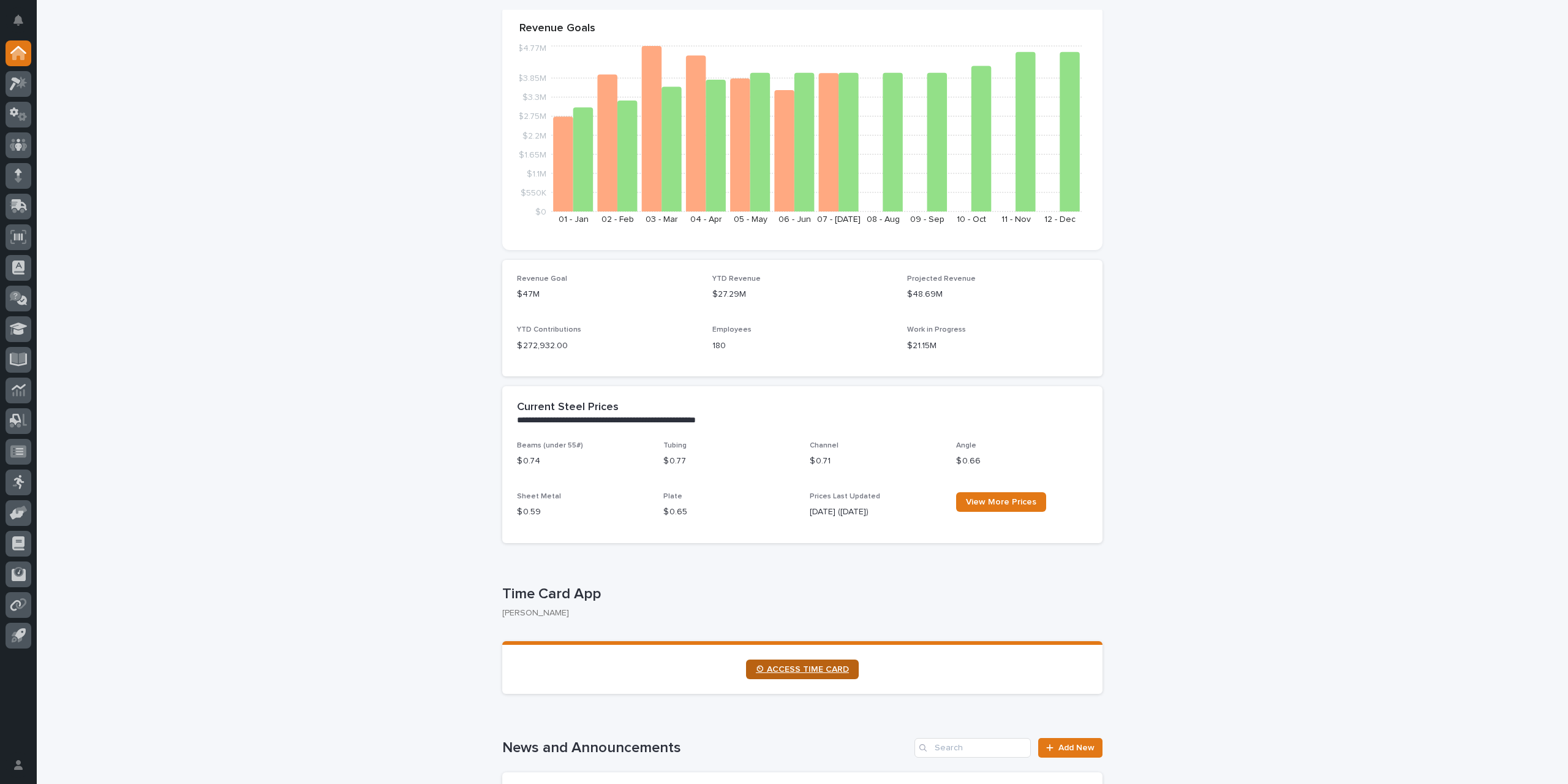
click at [821, 676] on link "⏲ ACCESS TIME CARD" at bounding box center [802, 669] width 113 height 20
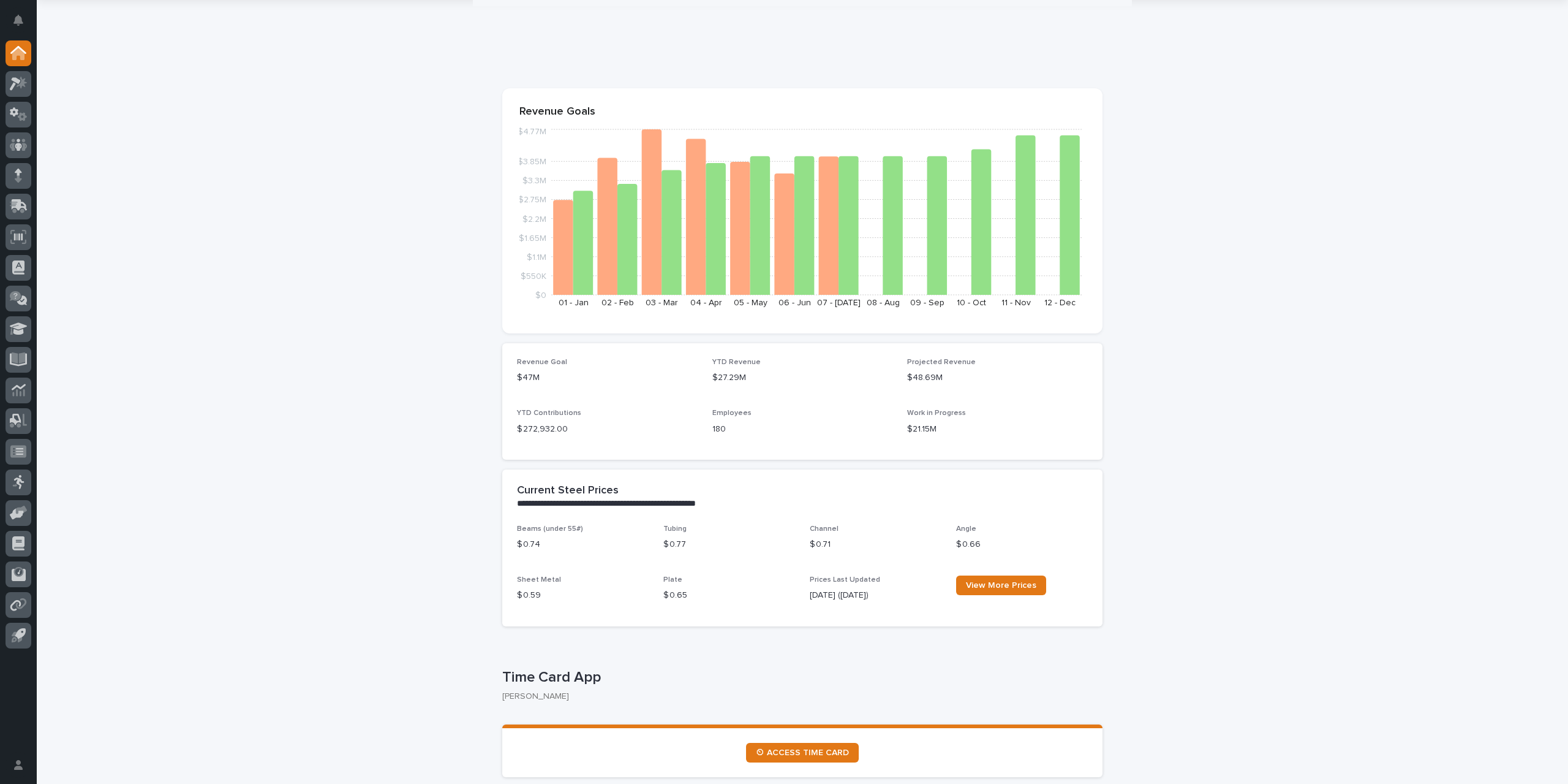
scroll to position [0, 0]
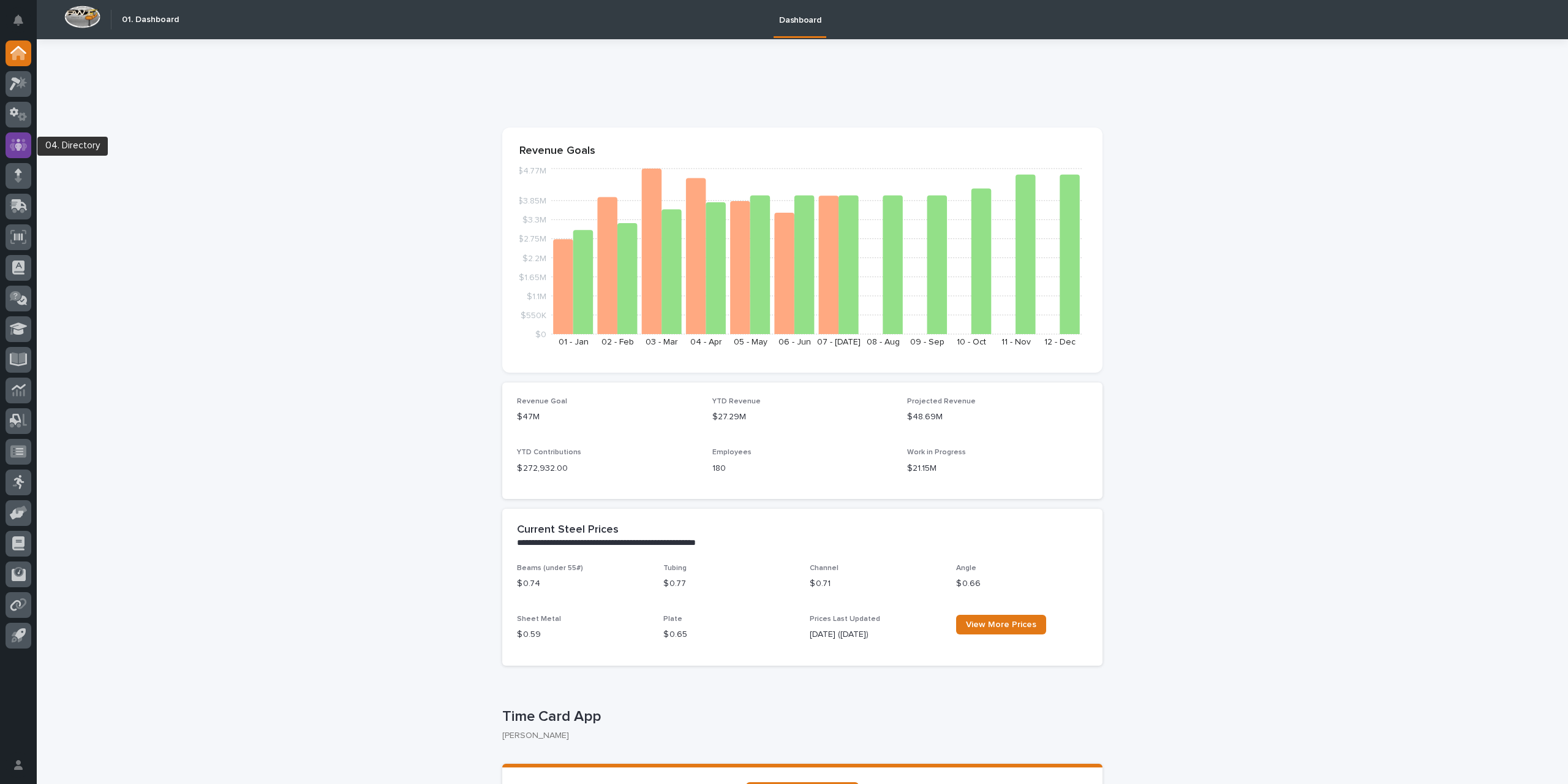
click at [11, 143] on icon at bounding box center [19, 144] width 18 height 12
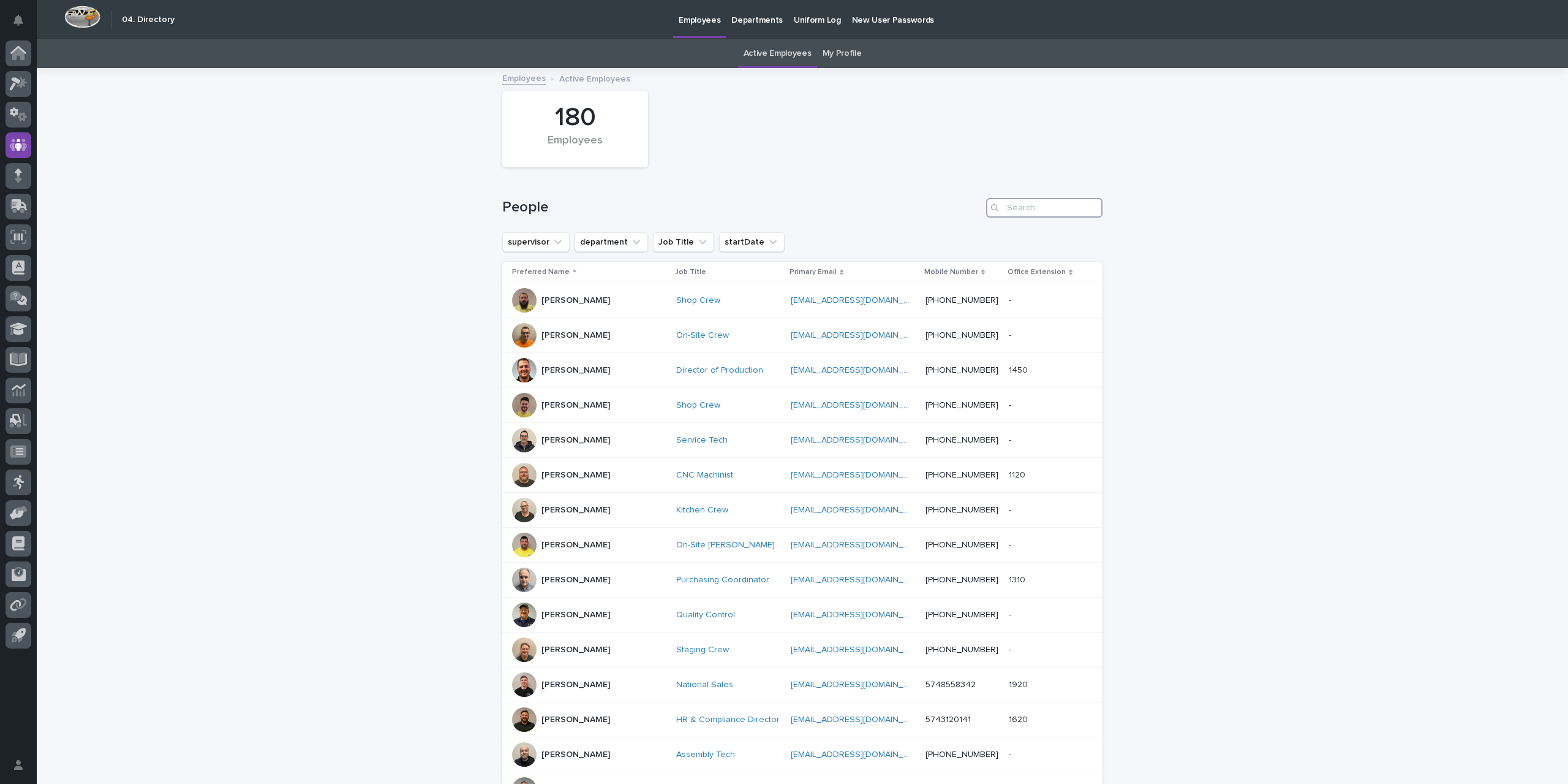
click at [1031, 209] on input "Search" at bounding box center [1044, 208] width 117 height 20
click at [767, 242] on icon "startDate" at bounding box center [773, 242] width 12 height 12
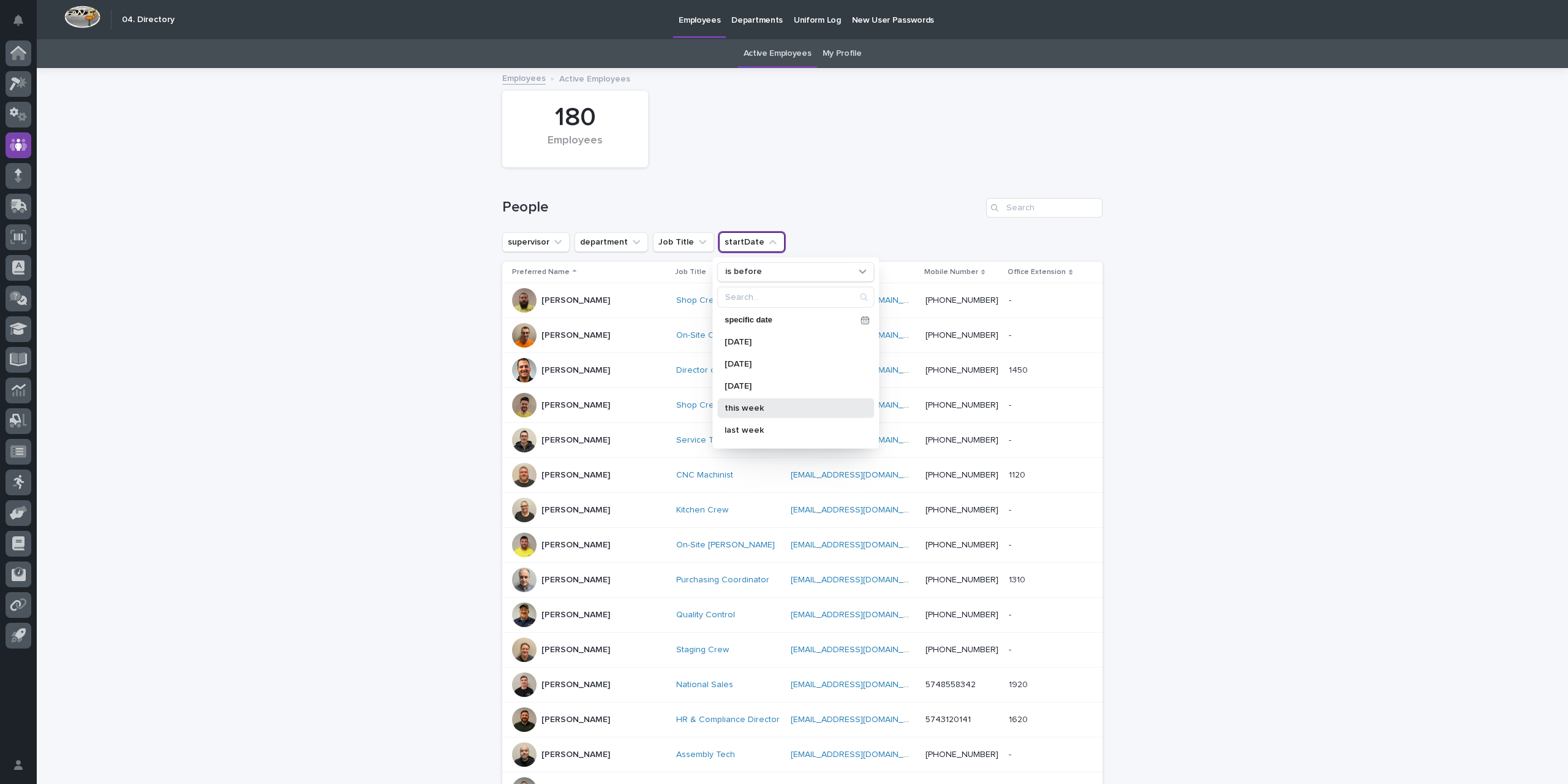
click at [739, 403] on p "this week" at bounding box center [789, 407] width 130 height 9
click at [765, 241] on button "startDate is before this week" at bounding box center [790, 242] width 143 height 20
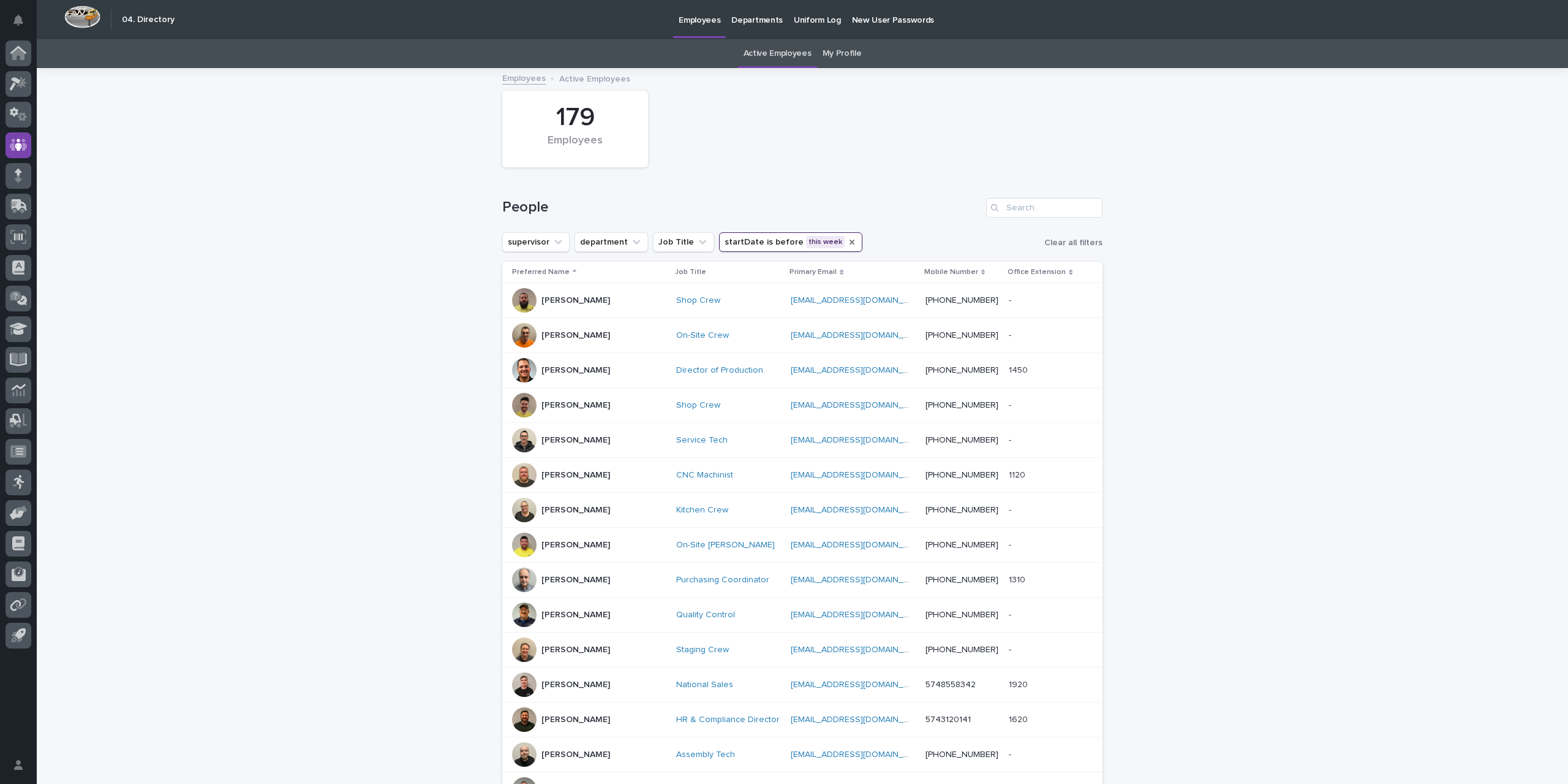
click at [847, 240] on icon "startDate" at bounding box center [852, 242] width 10 height 10
click at [767, 246] on icon "startDate" at bounding box center [773, 242] width 12 height 12
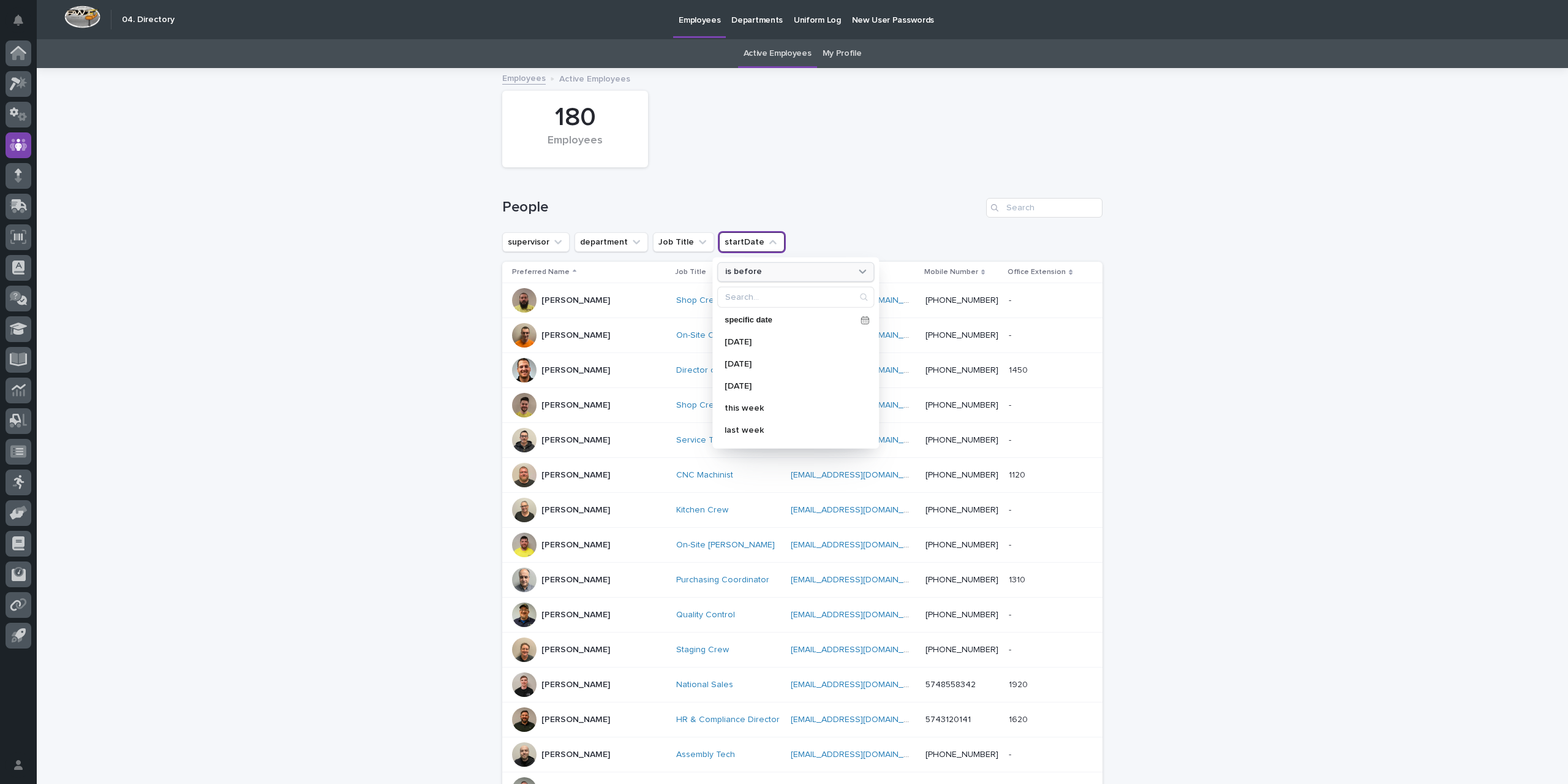
click at [753, 278] on div "is before" at bounding box center [795, 272] width 157 height 20
click at [734, 334] on div "is" at bounding box center [795, 343] width 146 height 20
click at [746, 404] on p "this week" at bounding box center [789, 407] width 130 height 9
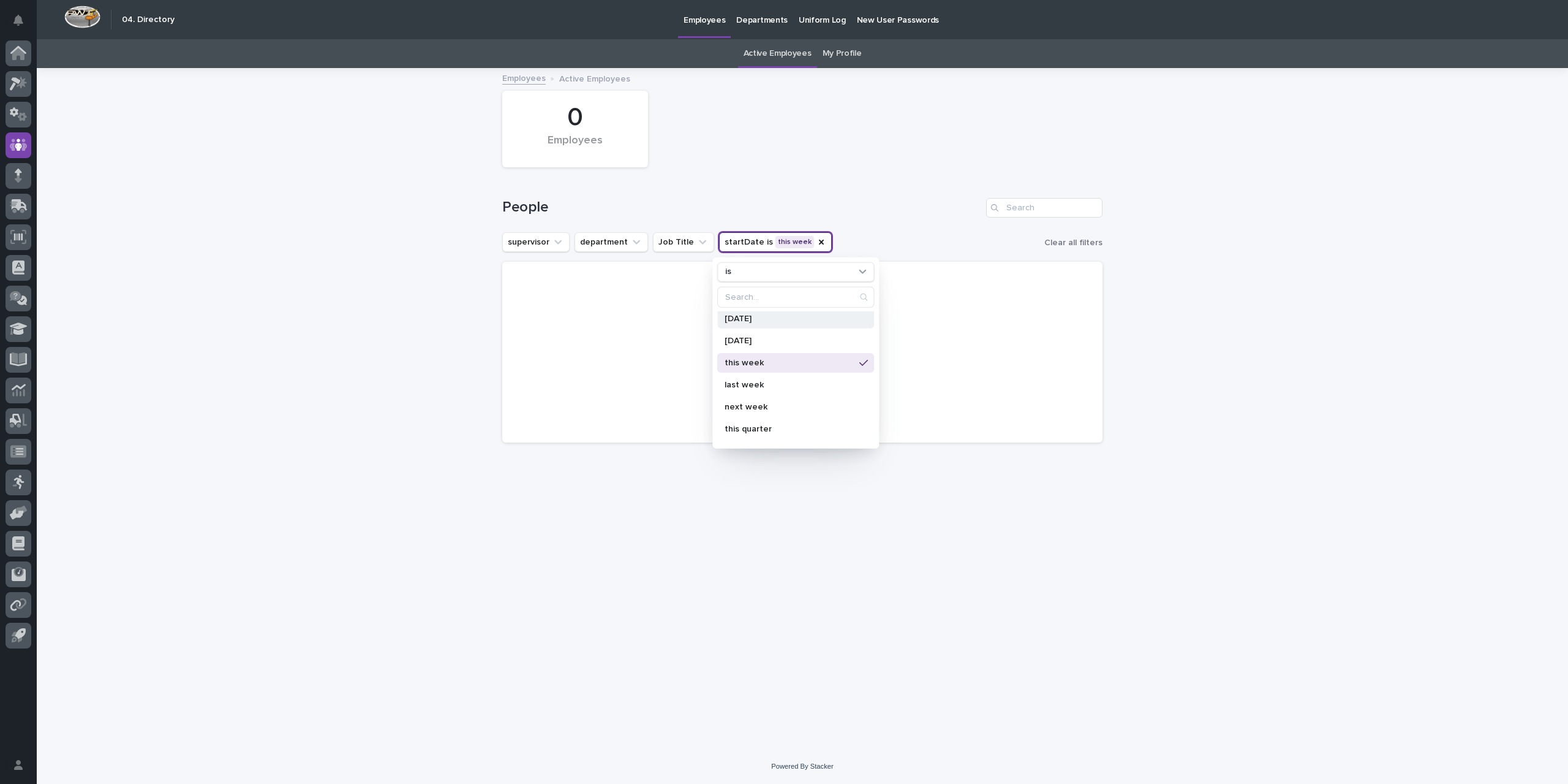
scroll to position [61, 0]
click at [763, 396] on div "next week" at bounding box center [795, 390] width 157 height 20
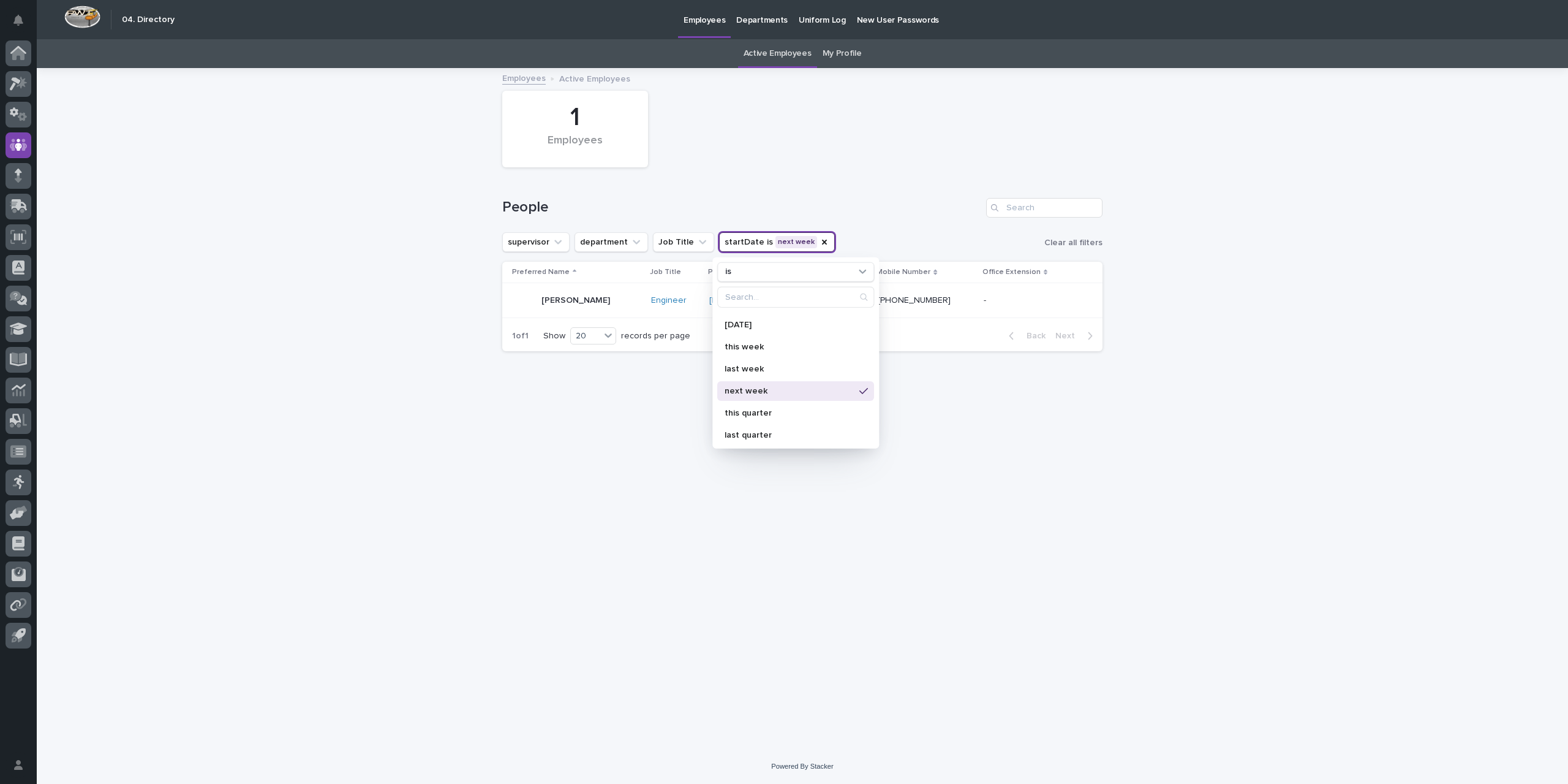
click at [616, 435] on div "Loading... Saving… Loading... Saving… 1 Employees People supervisor department …" at bounding box center [802, 393] width 613 height 649
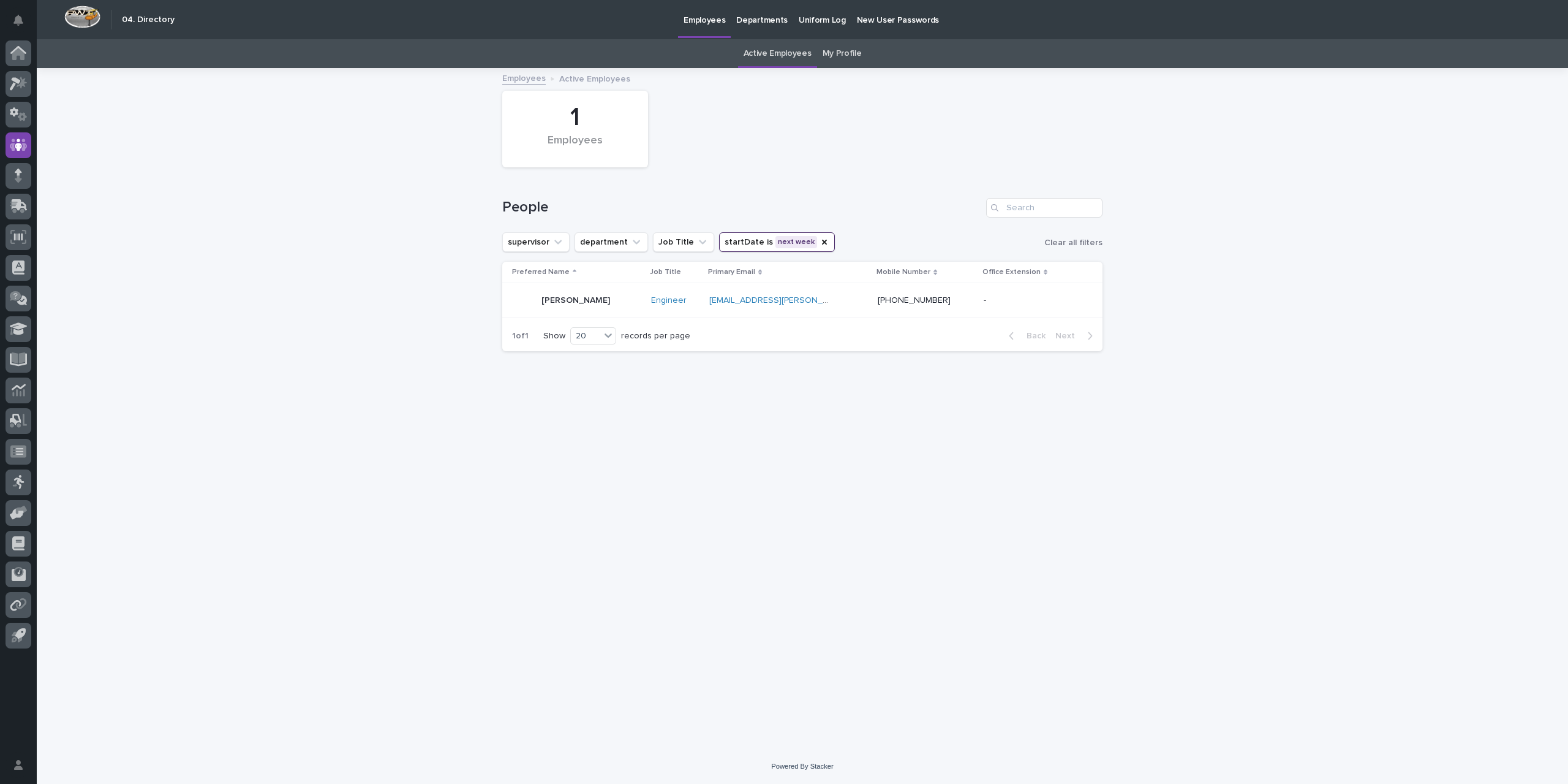
click at [629, 300] on div "[PERSON_NAME]" at bounding box center [576, 301] width 129 height 25
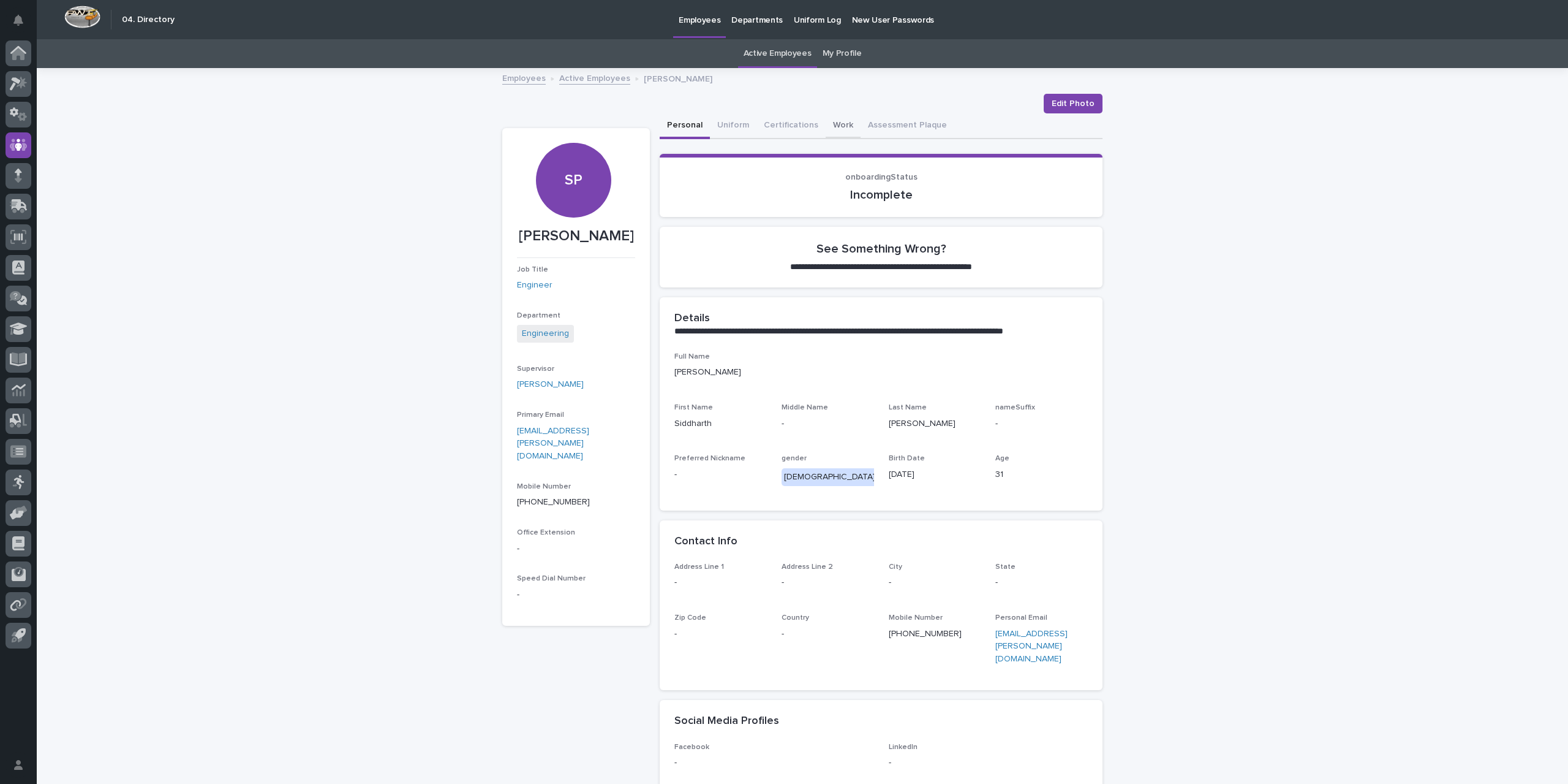
click at [826, 122] on button "Work" at bounding box center [843, 127] width 35 height 26
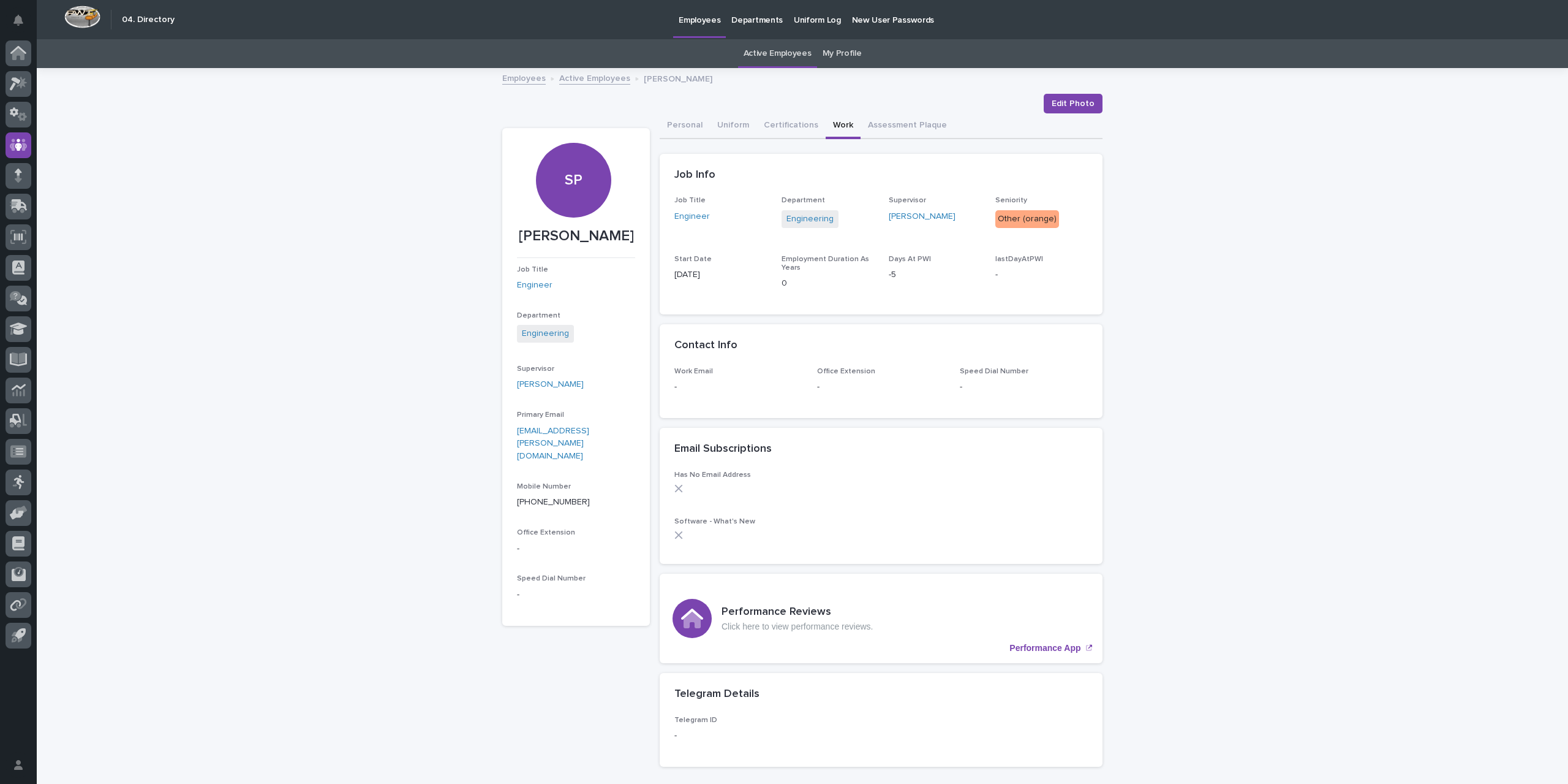
click at [1268, 635] on div "Loading... Saving… Loading... Saving… [PERSON_NAME] Edit Photo Edit Photo SP [P…" at bounding box center [803, 453] width 1532 height 769
click at [16, 50] on icon at bounding box center [19, 54] width 12 height 12
